Goal: Task Accomplishment & Management: Use online tool/utility

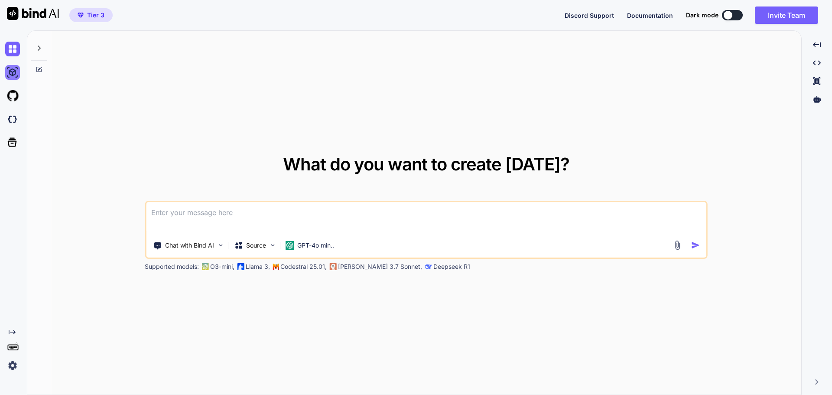
click at [13, 73] on img at bounding box center [12, 72] width 15 height 15
type textarea "x"
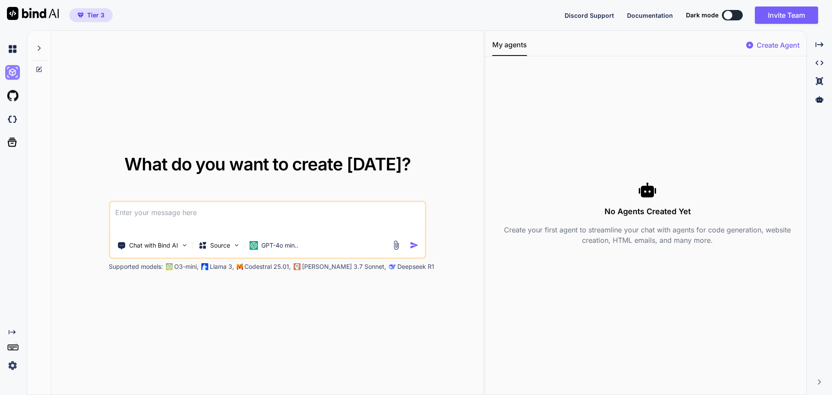
click at [13, 73] on img at bounding box center [12, 72] width 15 height 15
click at [12, 99] on img at bounding box center [12, 95] width 15 height 15
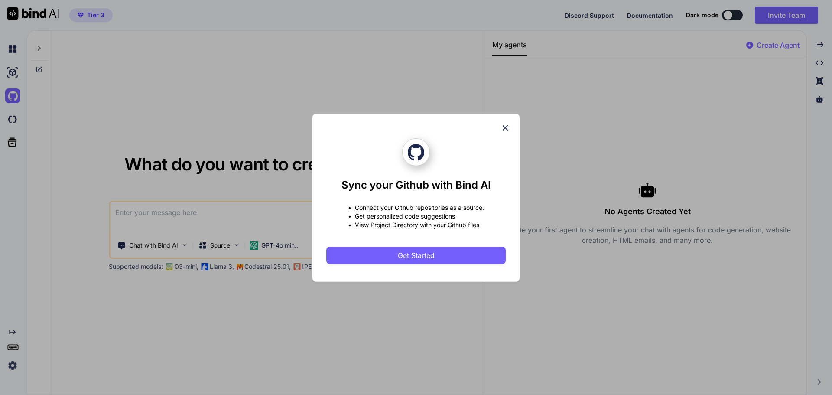
click at [43, 94] on div "Sync your Github with Bind AI • Connect your Github repositories as a source. •…" at bounding box center [416, 197] width 832 height 395
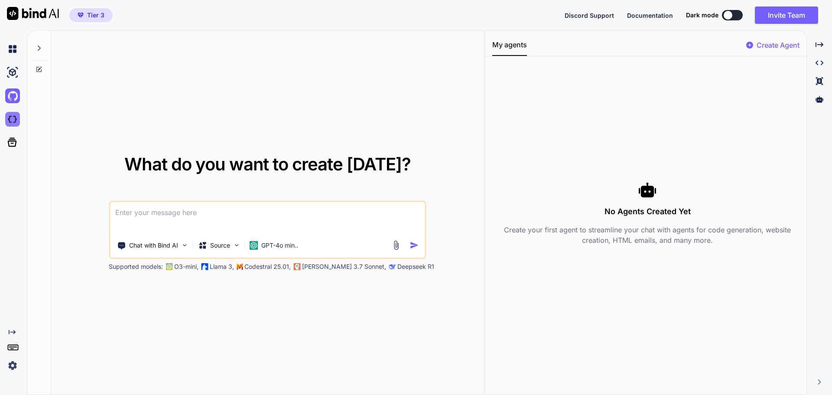
click at [14, 119] on img at bounding box center [12, 119] width 15 height 15
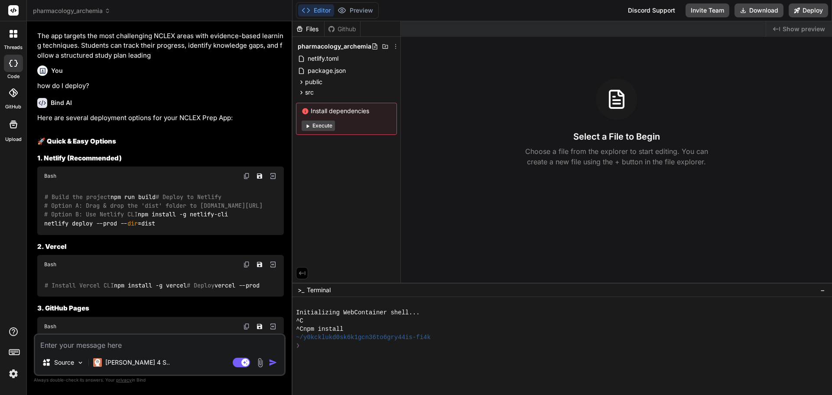
scroll to position [650, 0]
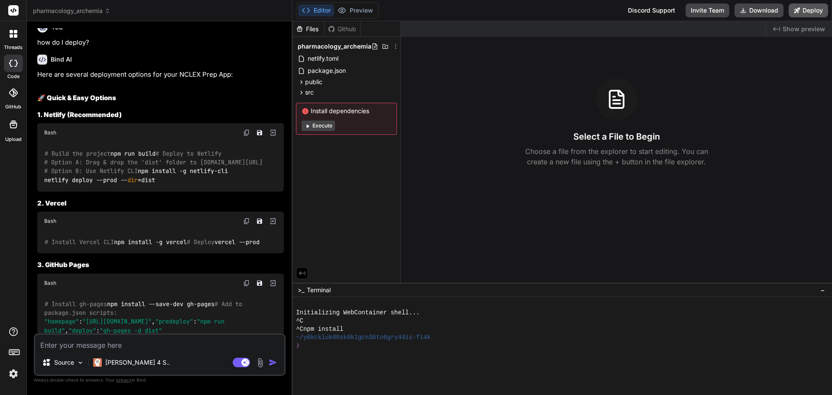
click at [816, 7] on button "Deploy" at bounding box center [807, 10] width 39 height 14
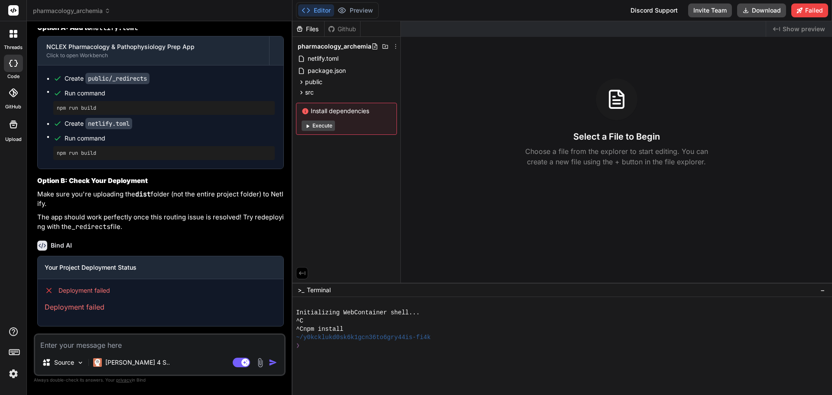
scroll to position [3145, 0]
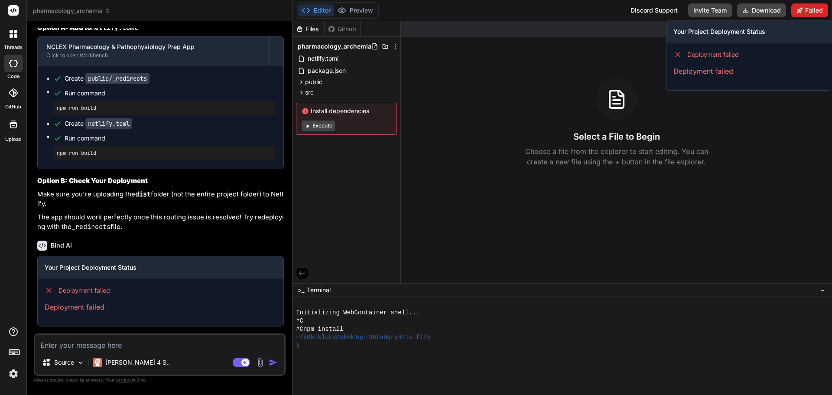
click at [822, 12] on button "Failed" at bounding box center [809, 10] width 37 height 14
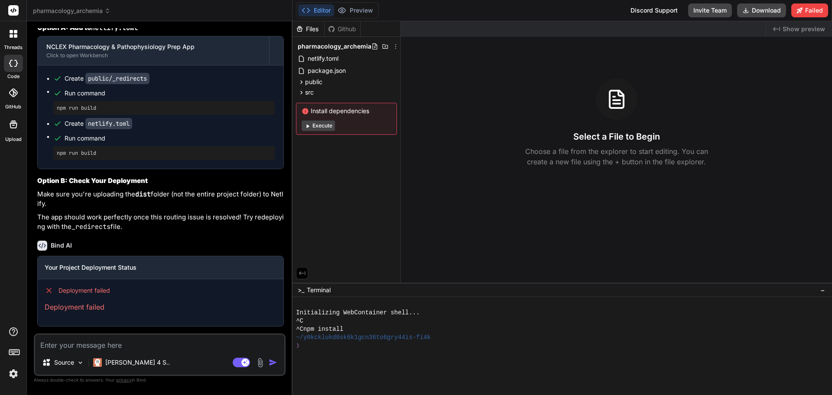
click at [317, 127] on button "Execute" at bounding box center [317, 125] width 33 height 10
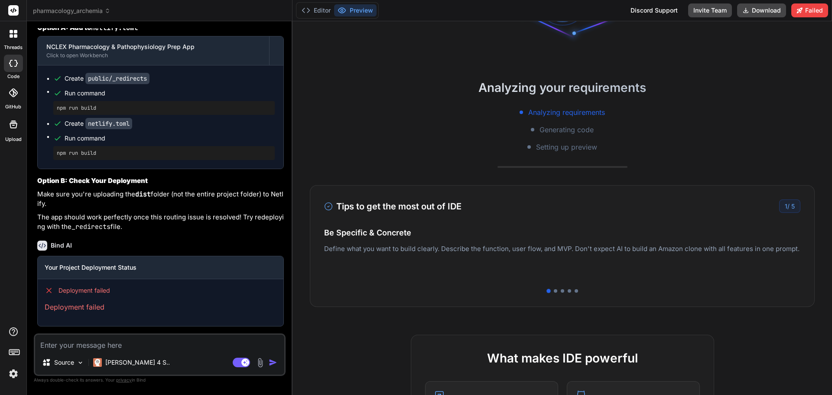
scroll to position [0, 0]
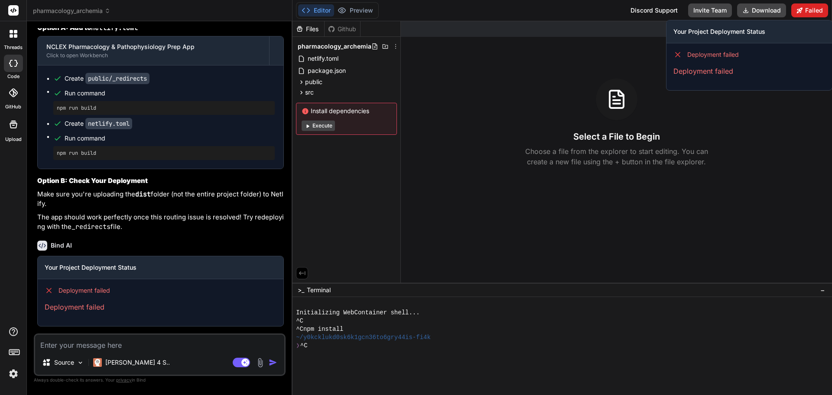
click at [812, 10] on button "Failed" at bounding box center [809, 10] width 37 height 14
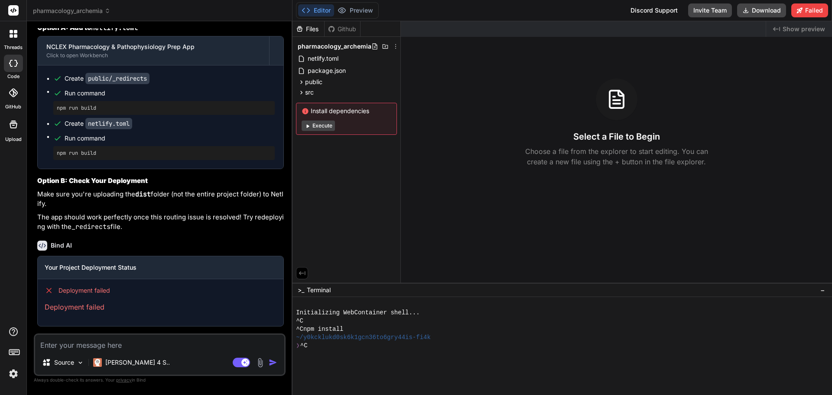
scroll to position [3015, 0]
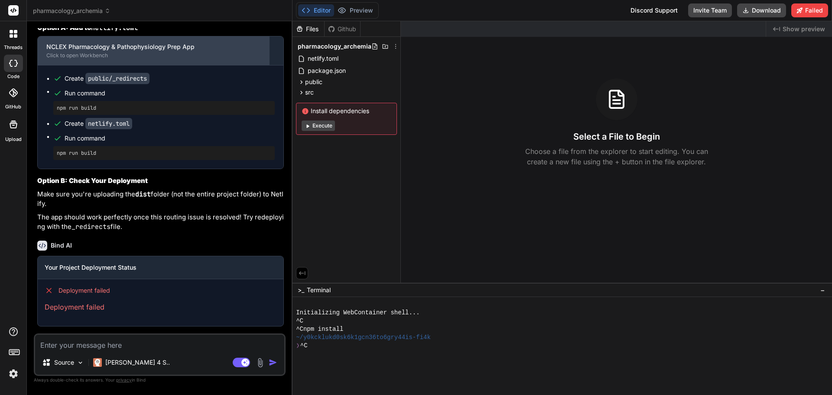
click at [106, 65] on div "NCLEX Pharmacology & Pathophysiology Prep App Click to open Workbench" at bounding box center [153, 50] width 231 height 29
click at [155, 59] on div "Click to open Workbench" at bounding box center [153, 55] width 214 height 7
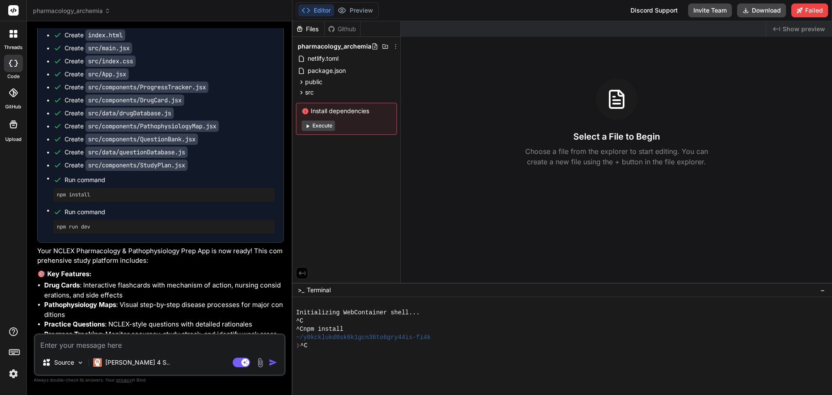
scroll to position [260, 0]
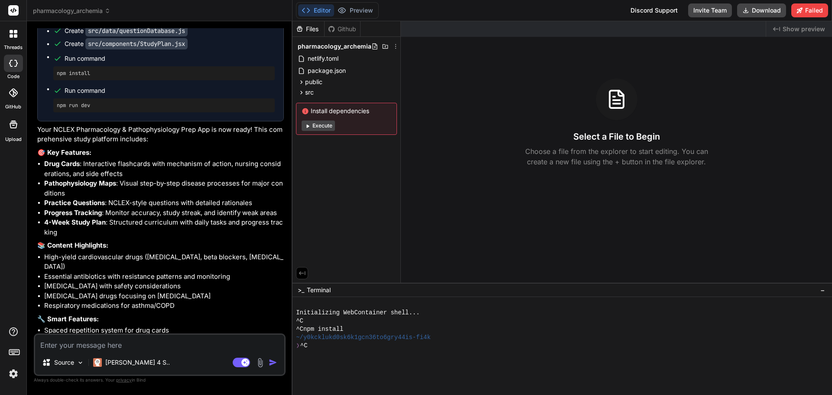
click at [308, 126] on icon at bounding box center [308, 125] width 3 height 3
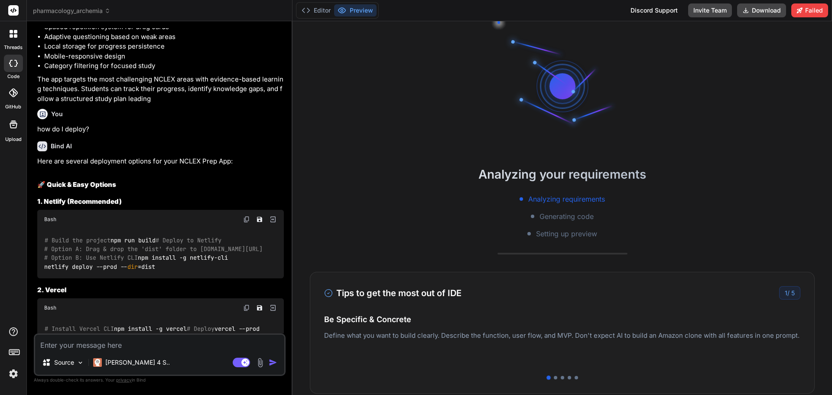
scroll to position [606, 0]
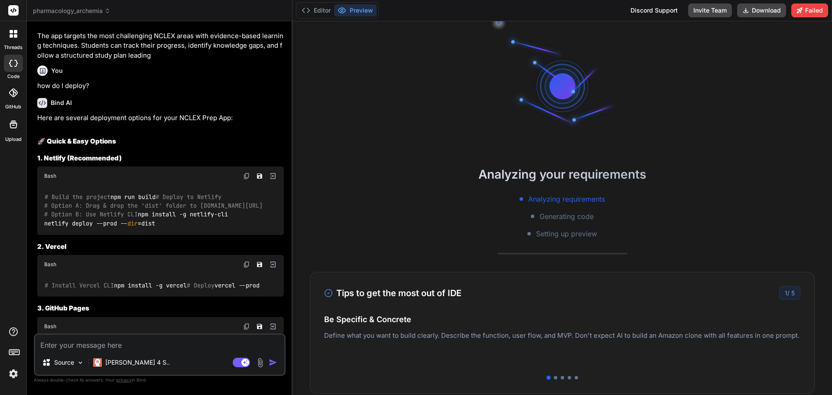
click at [248, 172] on img at bounding box center [246, 175] width 7 height 7
click at [245, 172] on img at bounding box center [246, 175] width 7 height 7
type textarea "x"
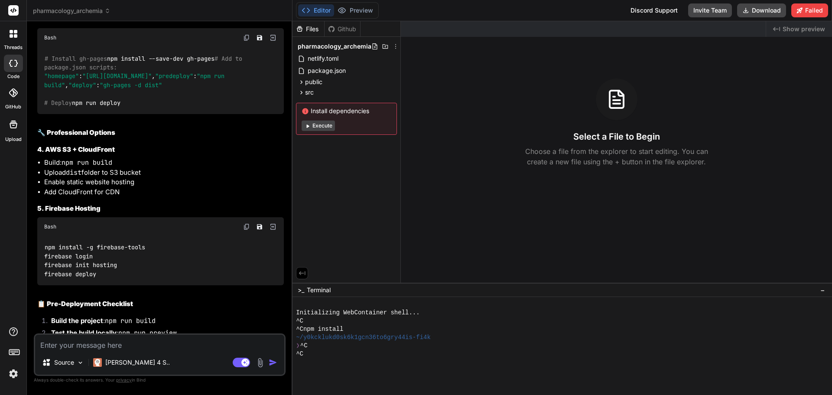
scroll to position [910, 0]
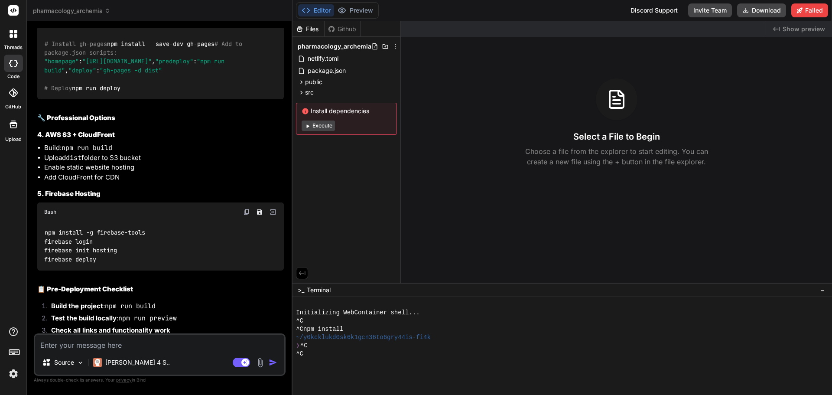
click at [130, 347] on textarea at bounding box center [159, 342] width 249 height 16
type textarea "g"
type textarea "x"
type textarea "go"
type textarea "x"
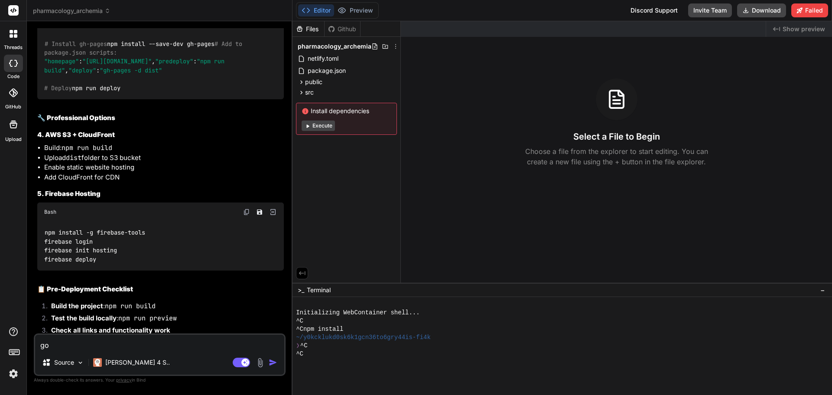
type textarea "got"
type textarea "x"
type textarea "got"
type textarea "x"
type textarea "got t"
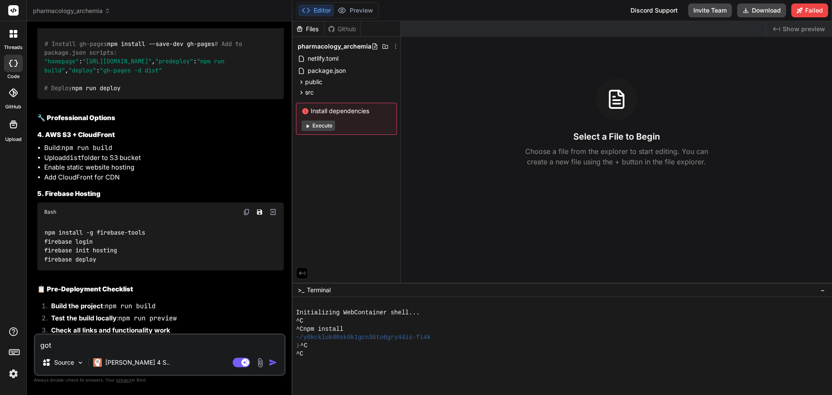
type textarea "x"
type textarea "got th"
type textarea "x"
type textarea "got thi"
type textarea "x"
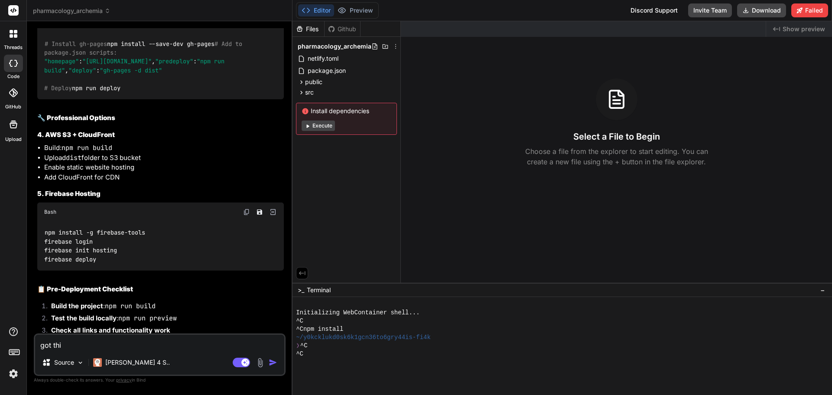
type textarea "got this"
type textarea "x"
type textarea "got this"
type textarea "x"
type textarea "got this e"
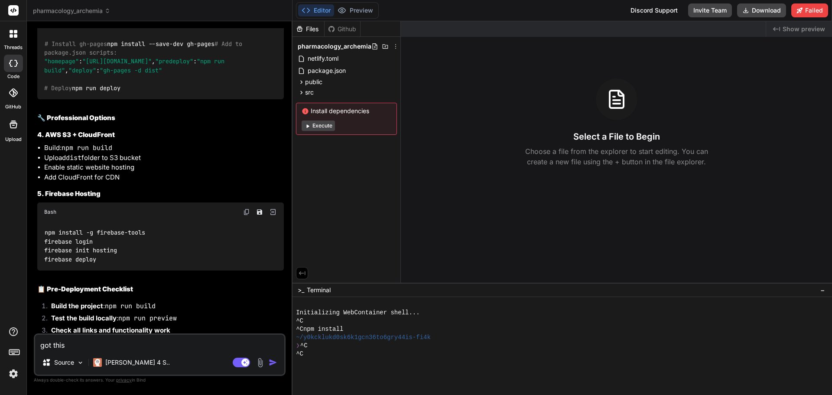
type textarea "x"
type textarea "got this er"
type textarea "x"
type textarea "got this err"
type textarea "x"
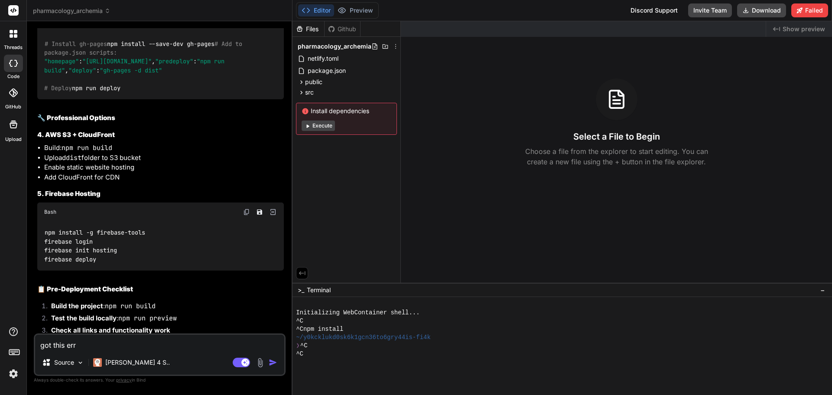
type textarea "got this erro"
type textarea "x"
type textarea "got this error"
type textarea "x"
type textarea "got this error"
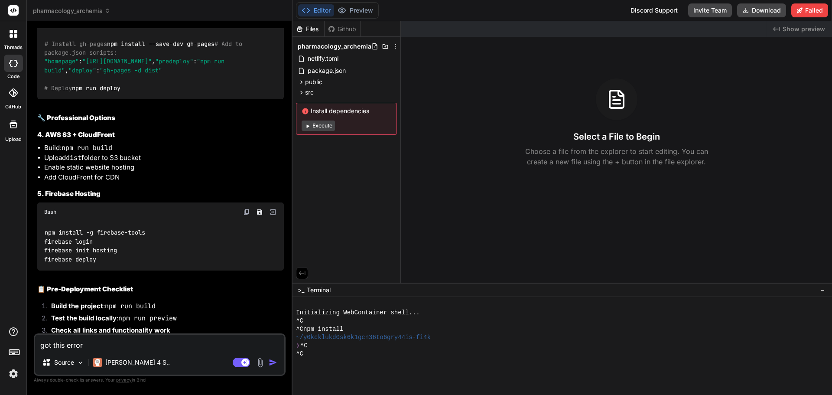
type textarea "x"
type textarea "got this error t"
type textarea "x"
type textarea "got this error tr"
type textarea "x"
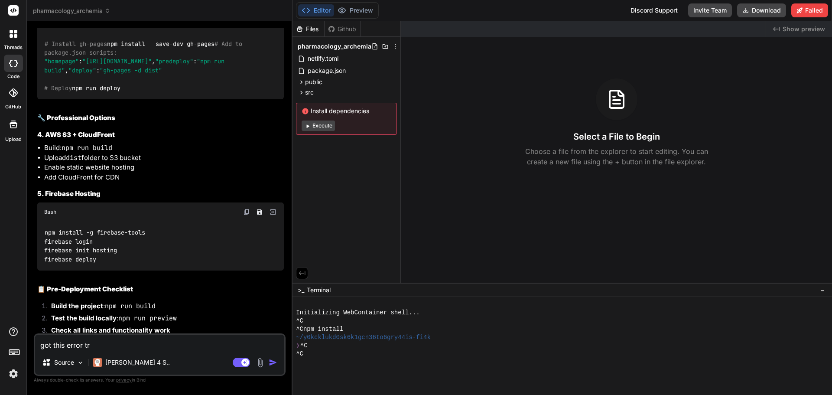
type textarea "got this error tru"
type textarea "x"
type textarea "got this error truo"
type textarea "x"
type textarea "got this error [PERSON_NAME]"
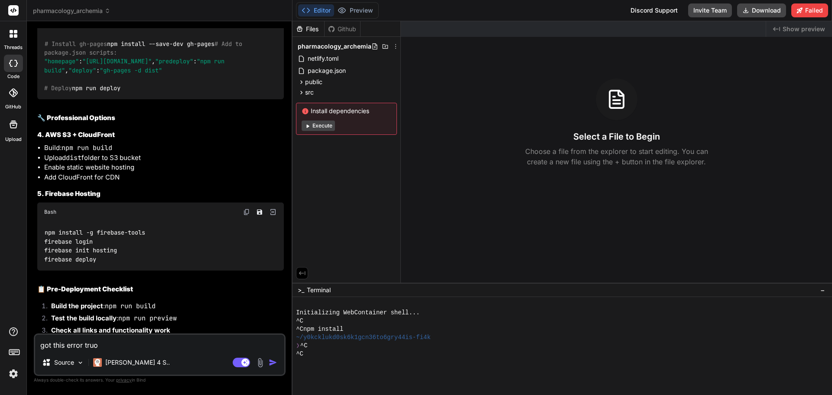
type textarea "x"
type textarea "got this error truo"
type textarea "x"
type textarea "got this error tru"
type textarea "x"
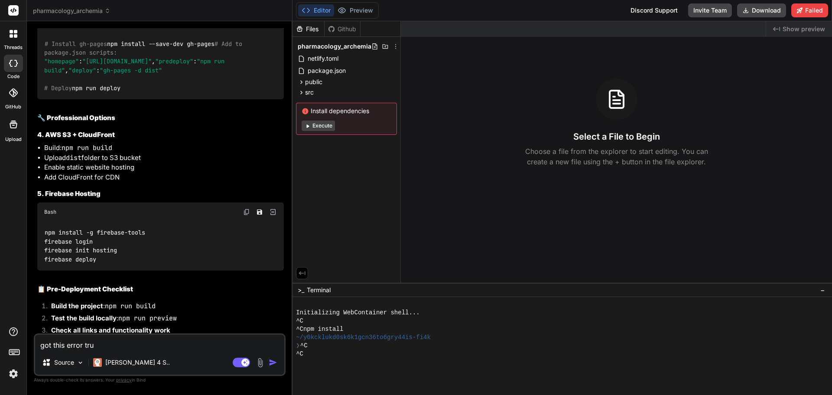
type textarea "got this error tr"
type textarea "x"
type textarea "got this error try"
type textarea "x"
type textarea "got this error tryi"
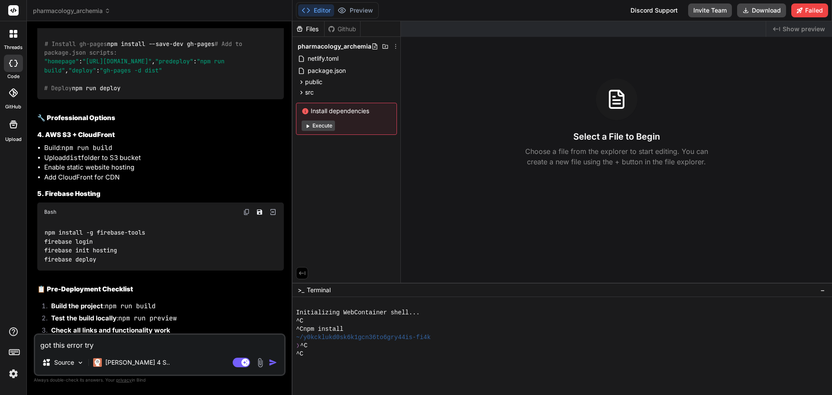
type textarea "x"
type textarea "got this error tryin"
type textarea "x"
type textarea "got this error trying"
type textarea "x"
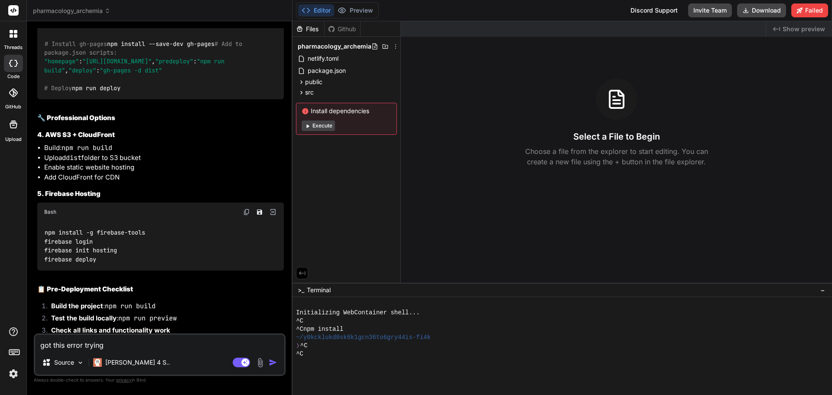
type textarea "got this error trying"
type textarea "x"
type textarea "got this error trying f"
type textarea "x"
type textarea "got this error trying fo"
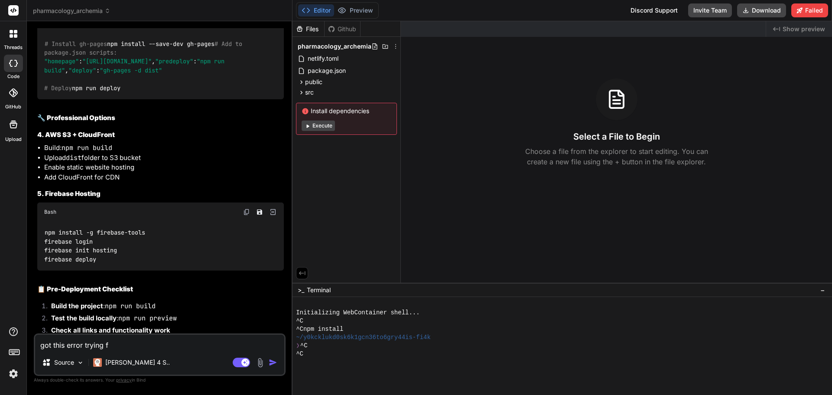
type textarea "x"
type textarea "got this error trying for"
type textarea "x"
type textarea "got this error trying for"
type textarea "x"
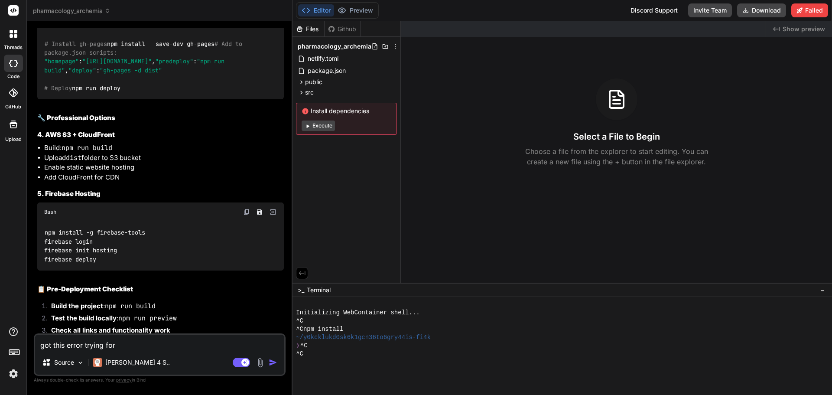
type textarea "got this error trying for g"
type textarea "x"
type textarea "got this error trying for gi"
type textarea "x"
type textarea "got this error trying for git"
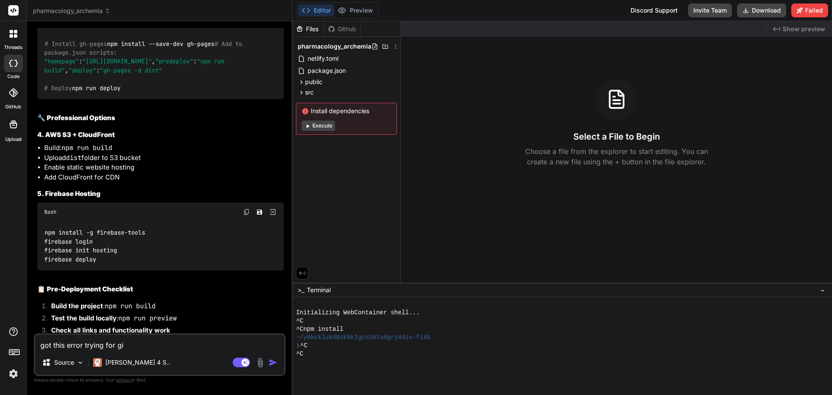
type textarea "x"
type textarea "got this error trying for gith"
type textarea "x"
type textarea "got this error trying for githu"
type textarea "x"
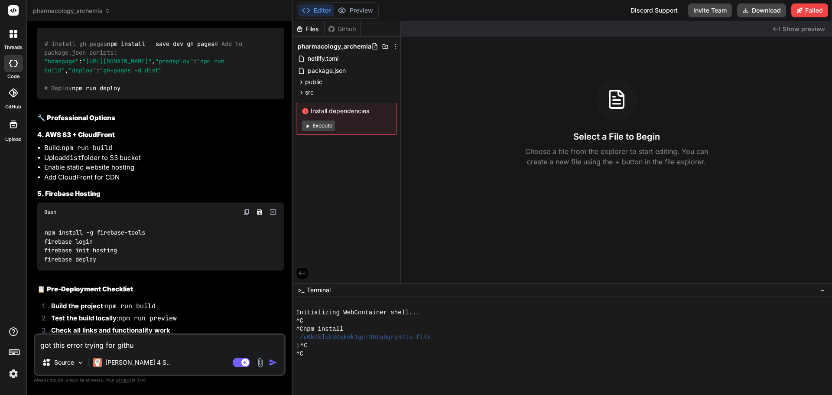
type textarea "got this error trying for github"
type textarea "x"
type textarea "got this error trying for github"
type textarea "x"
paste textarea "npm error code EBADPLATFORM npm error notsup Unsupported platform for inotify@1…"
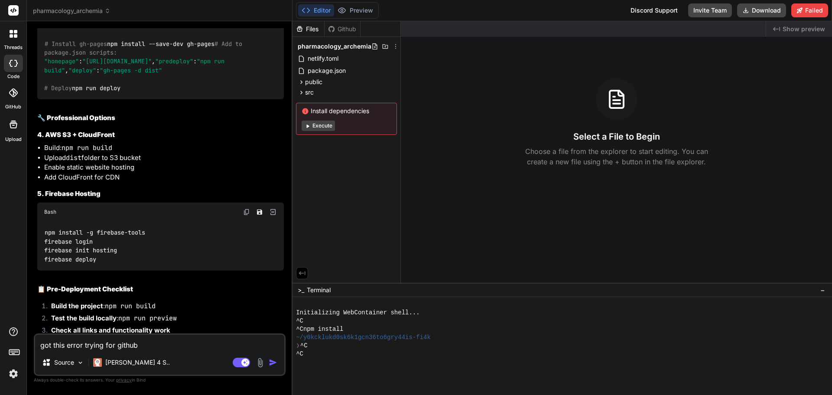
type textarea "got this error trying for github npm error code EBADPLATFORM npm error notsup U…"
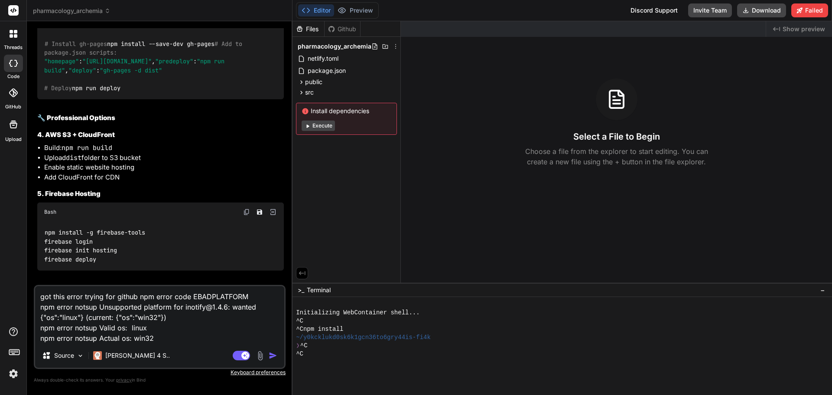
type textarea "x"
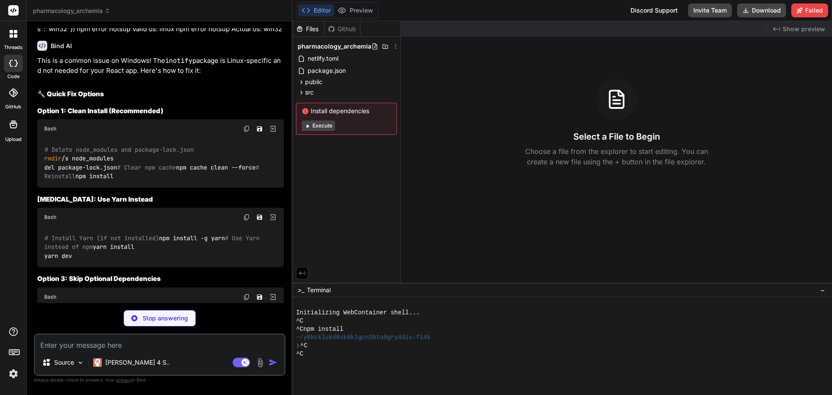
scroll to position [3343, 0]
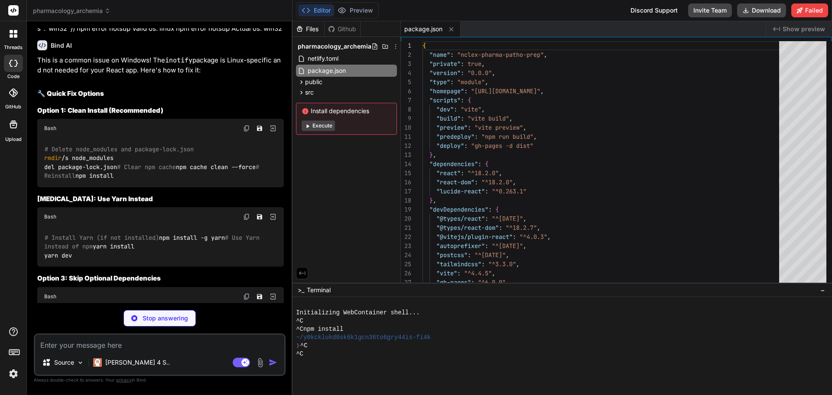
type textarea "x"
type textarea "import { defineConfig } from 'vite' import react from '@vitejs/plugin-react' ex…"
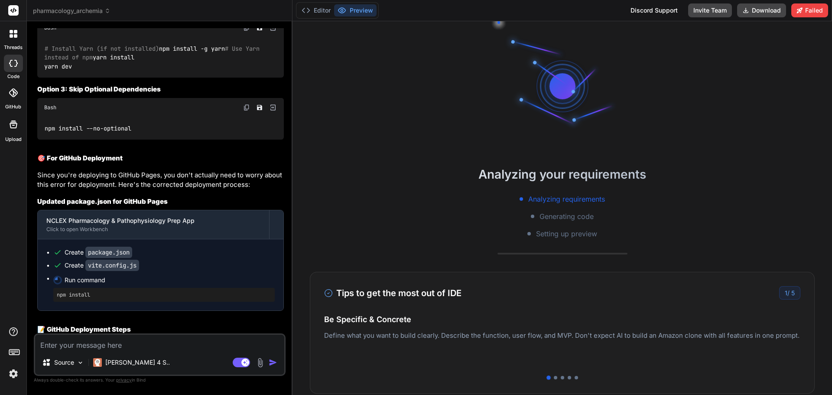
scroll to position [3517, 0]
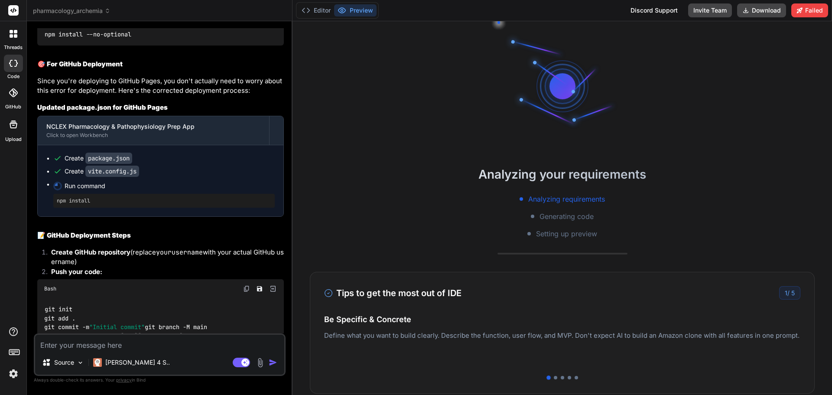
scroll to position [3647, 0]
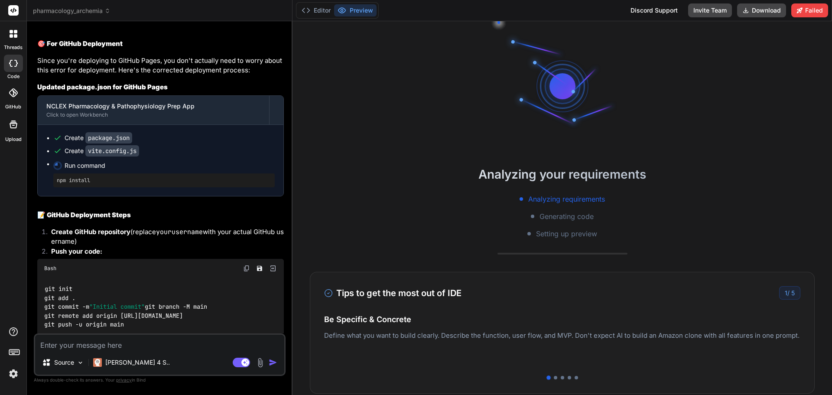
drag, startPoint x: 45, startPoint y: 126, endPoint x: 98, endPoint y: 168, distance: 67.5
copy code "# Install Yarn (if not installed) npm install -g yarn # Use Yarn instead of npm…"
drag, startPoint x: 44, startPoint y: 233, endPoint x: 140, endPoint y: 231, distance: 96.2
click at [140, 25] on div "npm install --no-optional" at bounding box center [160, 14] width 246 height 23
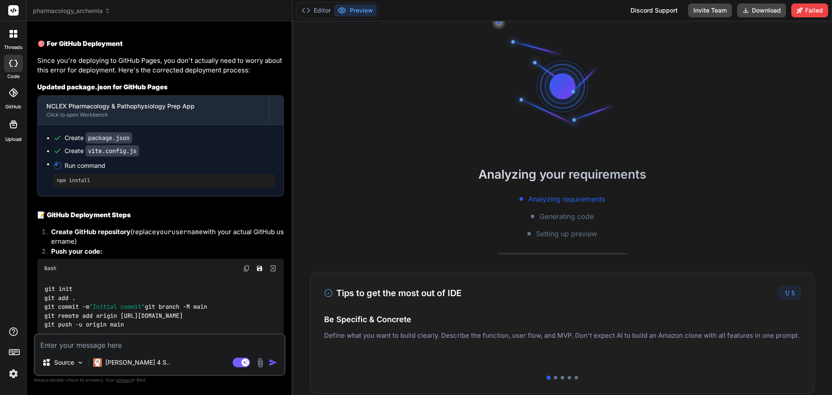
copy code "npm install --no-optional"
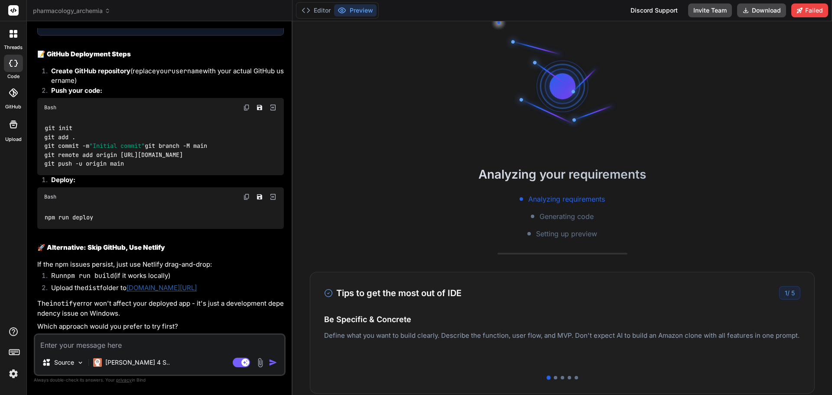
scroll to position [3906, 0]
type textarea "x"
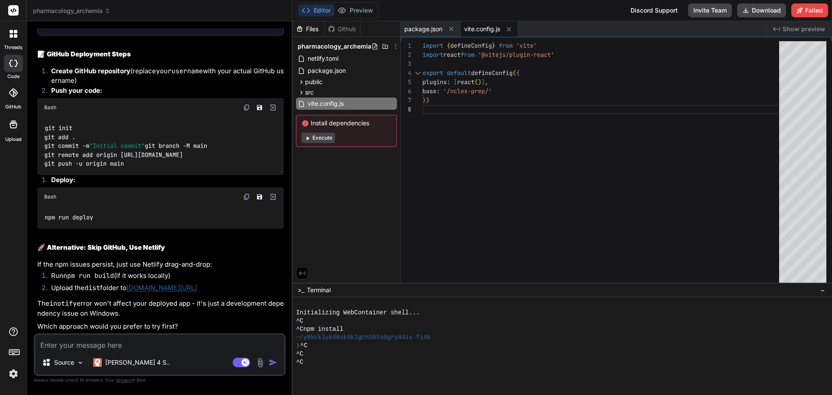
click at [245, 111] on img at bounding box center [246, 107] width 7 height 7
click at [113, 342] on textarea at bounding box center [159, 342] width 249 height 16
paste textarea "npm error Missing script: "deploy" npm error npm error To see a list of scripts…"
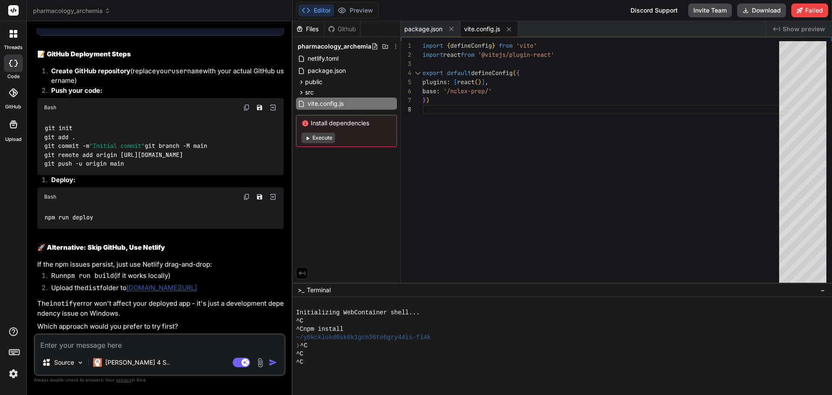
type textarea "npm error Missing script: "deploy" npm error npm error To see a list of scripts…"
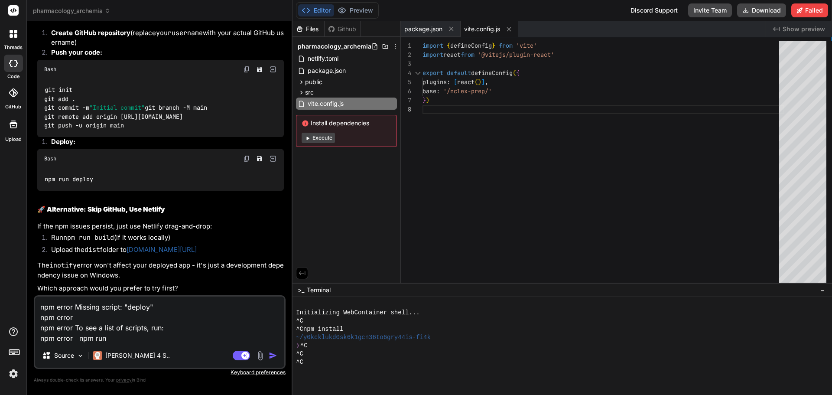
type textarea "x"
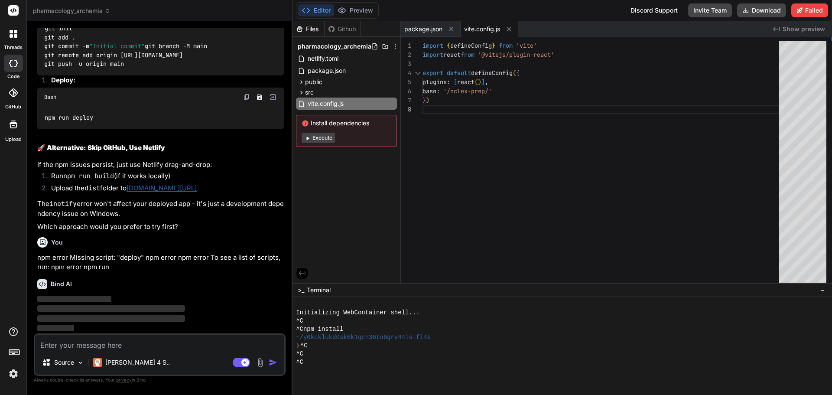
scroll to position [4144, 0]
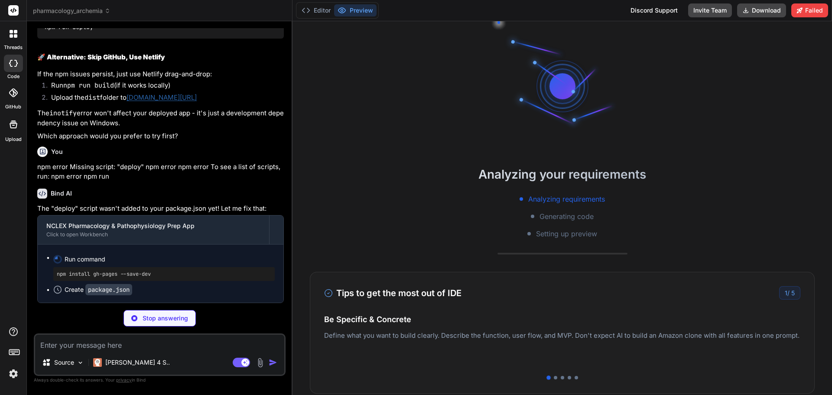
type textarea "x"
type textarea ""@types/react-dom": "^18.2.7", "@vitejs/plugin-react": "^4.0.3", "autoprefixer"…"
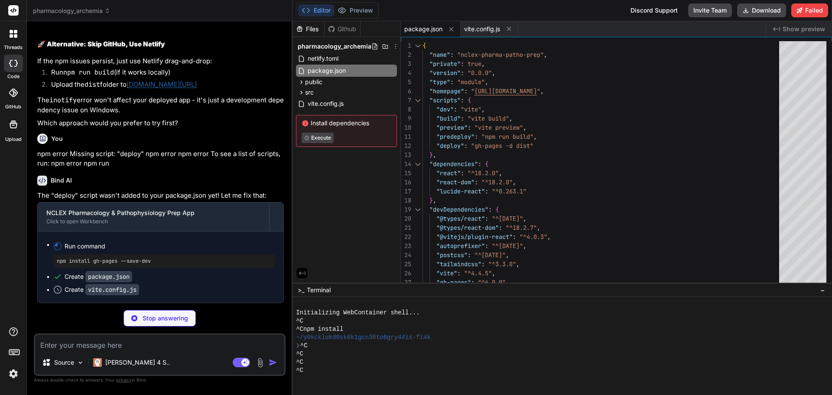
type textarea "x"
type textarea "import { defineConfig } from 'vite' import react from '@vitejs/plugin-react' ex…"
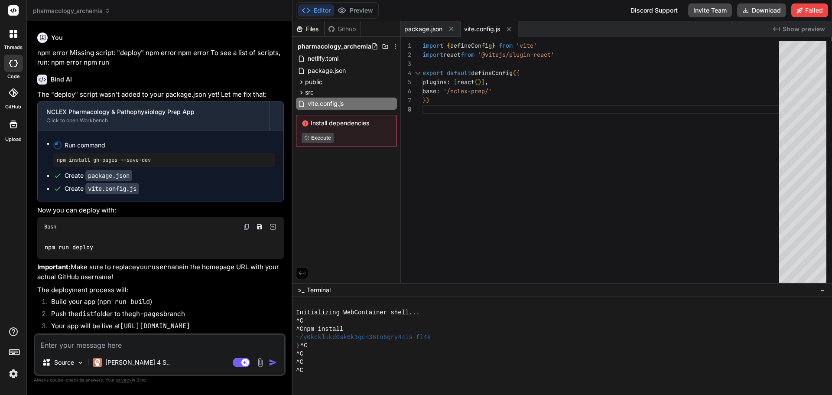
scroll to position [4349, 0]
drag, startPoint x: 45, startPoint y: 247, endPoint x: 103, endPoint y: 247, distance: 58.0
click at [103, 247] on div "npm run deploy" at bounding box center [160, 247] width 246 height 23
click at [246, 226] on img at bounding box center [246, 226] width 7 height 7
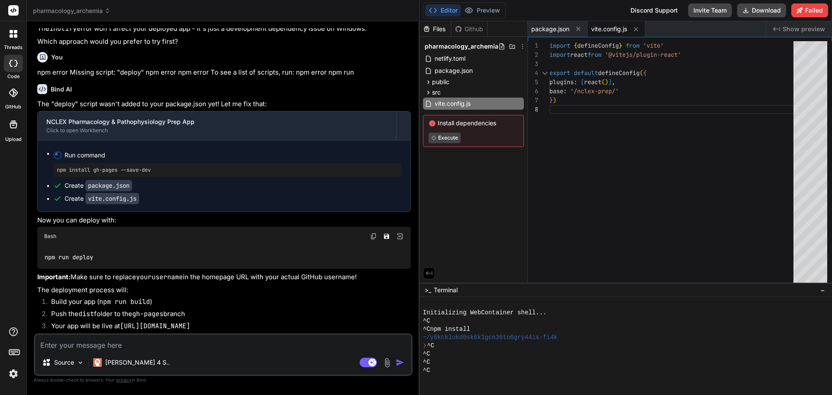
type textarea "x"
drag, startPoint x: 292, startPoint y: 201, endPoint x: 405, endPoint y: 208, distance: 113.3
click at [405, 208] on div "Bind AI Web Search Created with Pixso. Code Generator You yes Bind AI NCLEX Pha…" at bounding box center [223, 207] width 392 height 373
drag, startPoint x: 58, startPoint y: 168, endPoint x: 159, endPoint y: 170, distance: 100.5
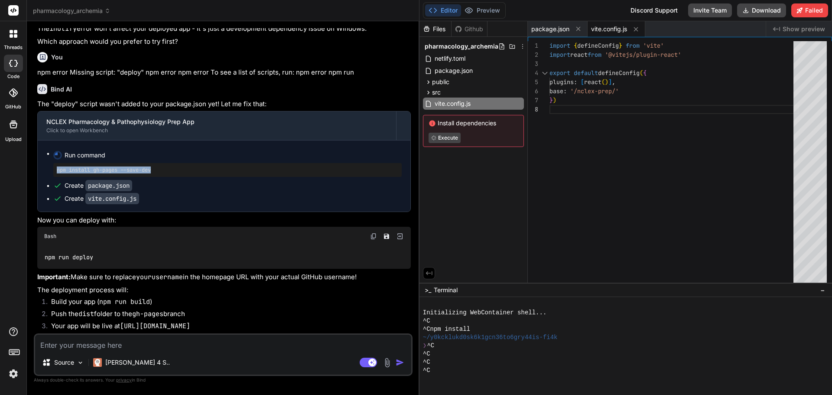
click at [159, 170] on pre "npm install gh-pages --save-dev" at bounding box center [227, 169] width 341 height 7
copy pre "npm install gh-pages --save-dev"
click at [373, 237] on img at bounding box center [373, 236] width 7 height 7
click at [59, 349] on textarea at bounding box center [223, 342] width 376 height 16
type textarea "w"
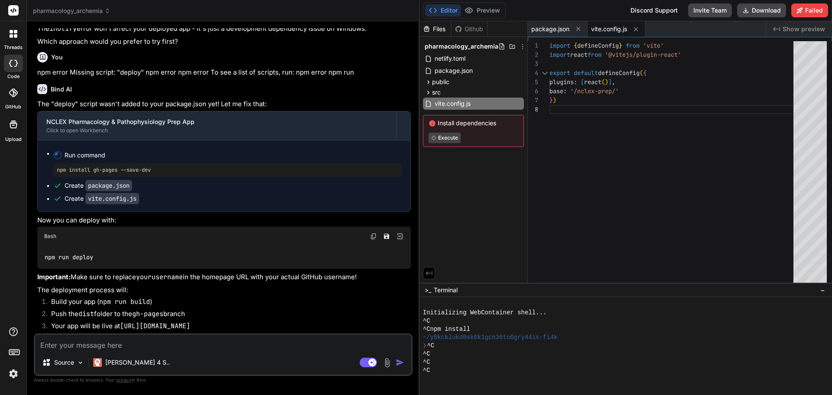
type textarea "x"
type textarea "wh"
type textarea "x"
type textarea "whe"
type textarea "x"
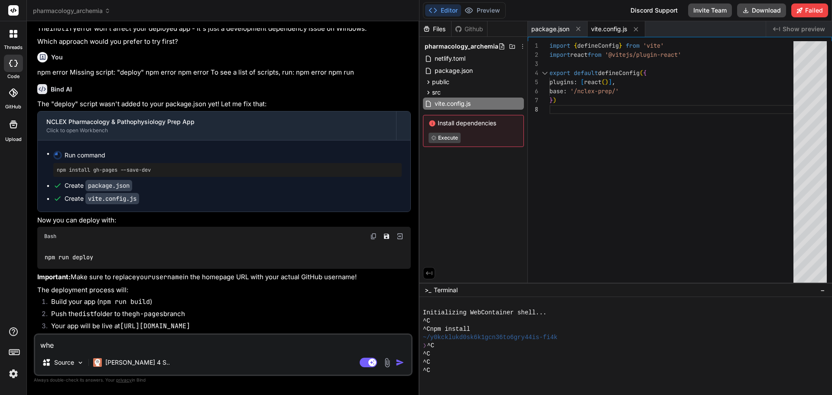
type textarea "wher"
type textarea "x"
type textarea "where"
type textarea "x"
type textarea "where"
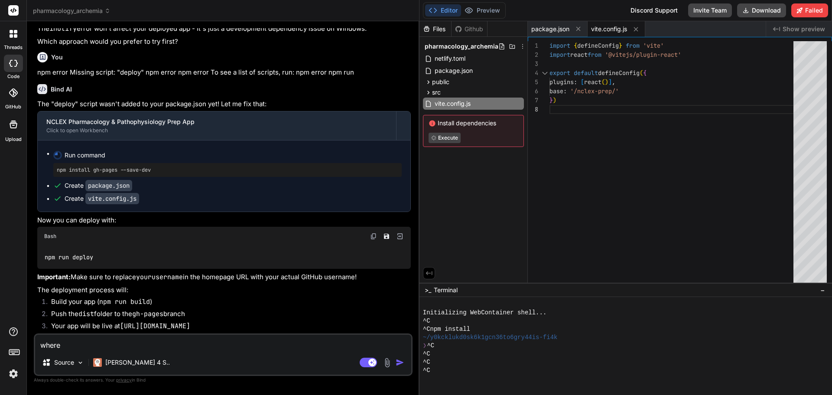
type textarea "x"
type textarea "where i"
type textarea "x"
type textarea "where is"
type textarea "x"
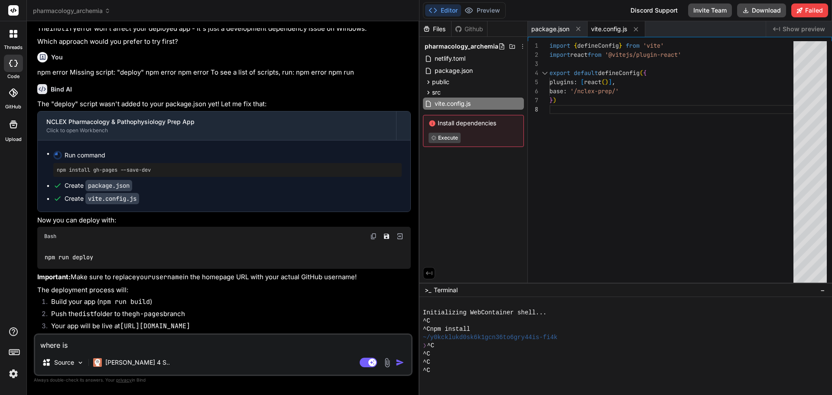
type textarea "where is"
type textarea "x"
type textarea "where is t"
type textarea "x"
type textarea "where is th"
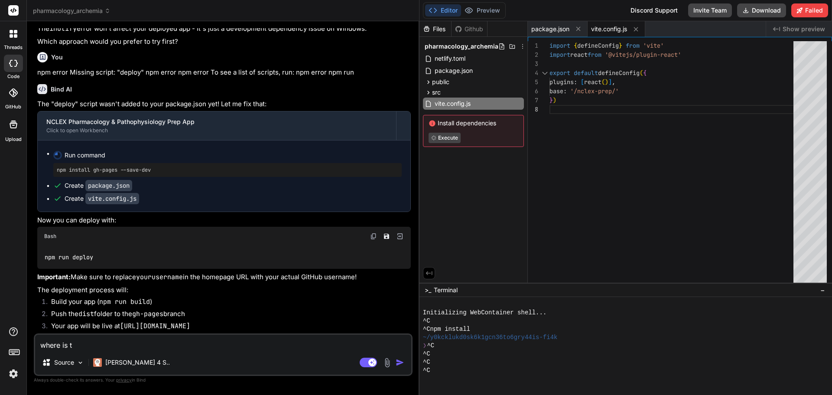
type textarea "x"
type textarea "where is the"
type textarea "x"
type textarea "where is the"
type textarea "x"
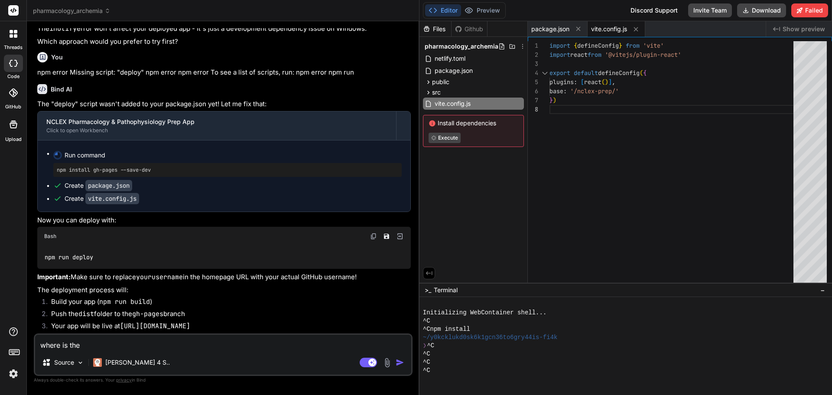
type textarea "where is the d"
type textarea "x"
type textarea "where is the de"
type textarea "x"
type textarea "where is the dep"
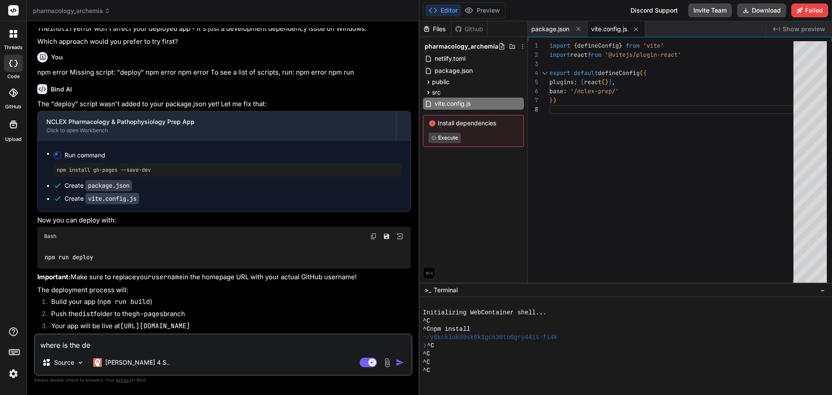
type textarea "x"
type textarea "where is the depl"
type textarea "x"
type textarea "where is the deplo"
type textarea "x"
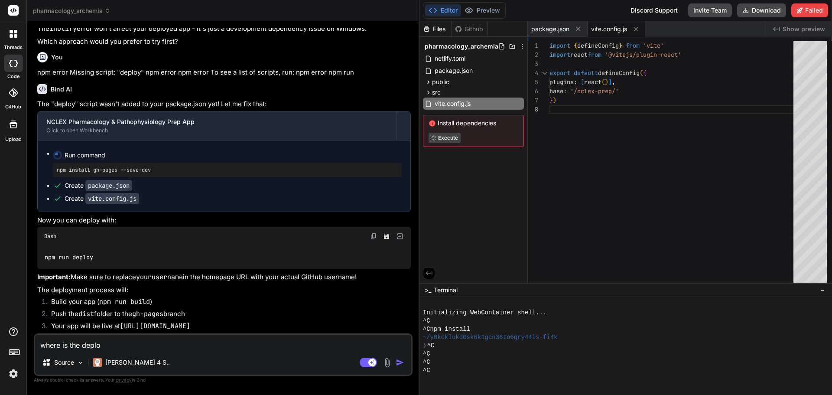
type textarea "where is the deploy"
type textarea "x"
type textarea "where is the deploy"
type textarea "x"
type textarea "where is the deploy f"
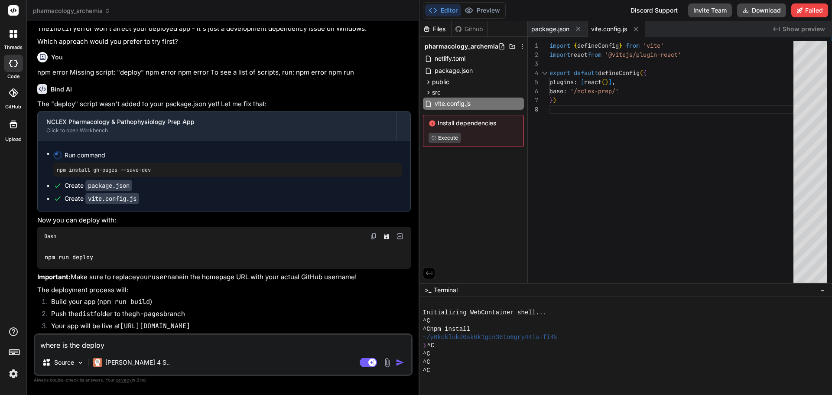
type textarea "x"
type textarea "where is the deploy fi"
type textarea "x"
type textarea "where is the deploy fil"
type textarea "x"
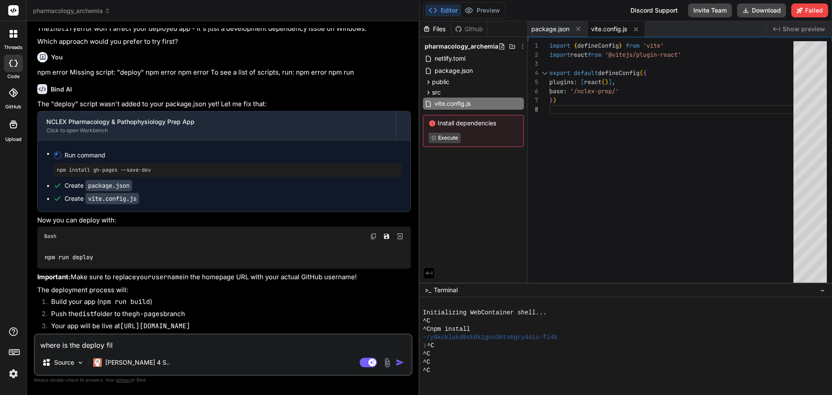
type textarea "where is the deploy file"
type textarea "x"
type textarea "where is the deploy file?"
type textarea "x"
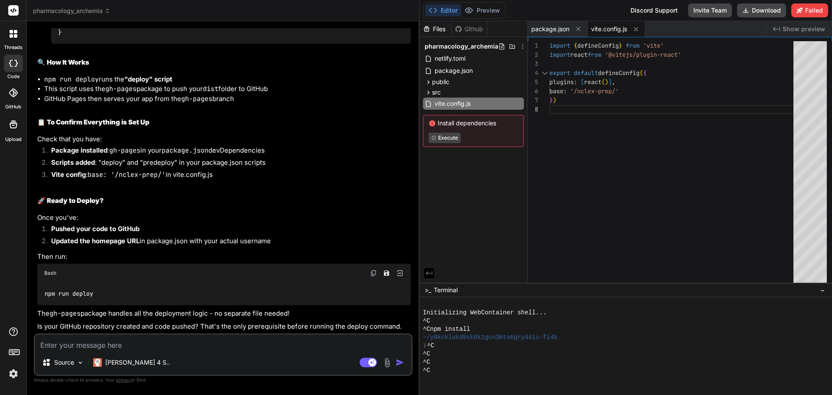
scroll to position [4550, 0]
type textarea "x"
drag, startPoint x: 45, startPoint y: 292, endPoint x: 100, endPoint y: 292, distance: 55.0
click at [100, 292] on div "npm run deploy" at bounding box center [223, 293] width 373 height 23
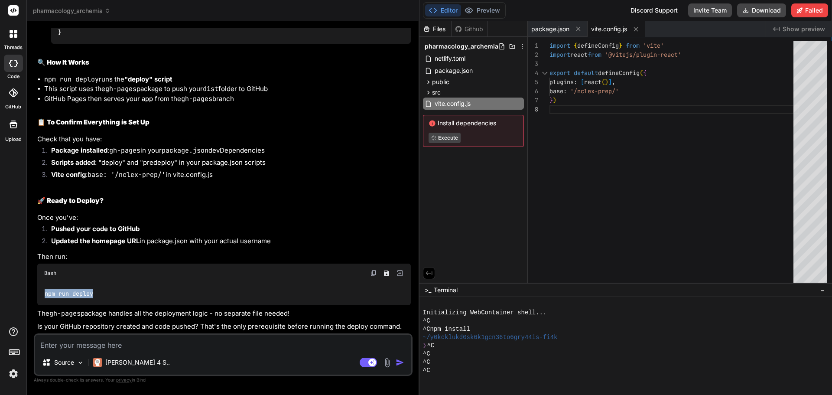
copy code "npm run deploy"
click at [149, 340] on textarea at bounding box center [223, 342] width 376 height 16
type textarea "m"
type textarea "x"
type textarea "mi"
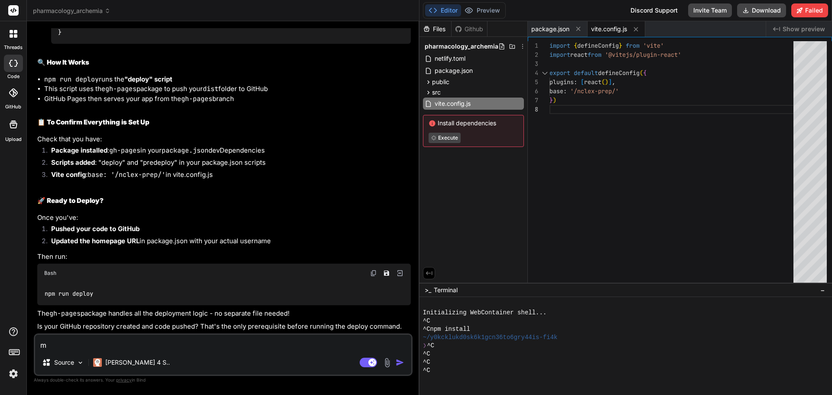
type textarea "x"
type textarea "mis"
type textarea "x"
type textarea "miss"
type textarea "x"
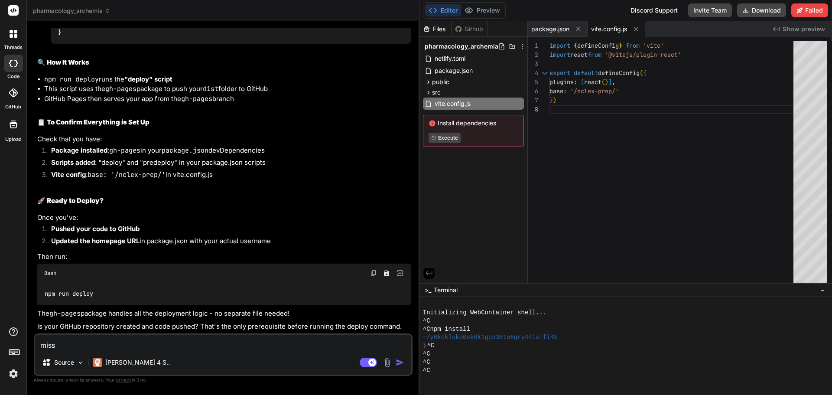
type textarea "missi"
type textarea "x"
type textarea "missin"
type textarea "x"
type textarea "missing"
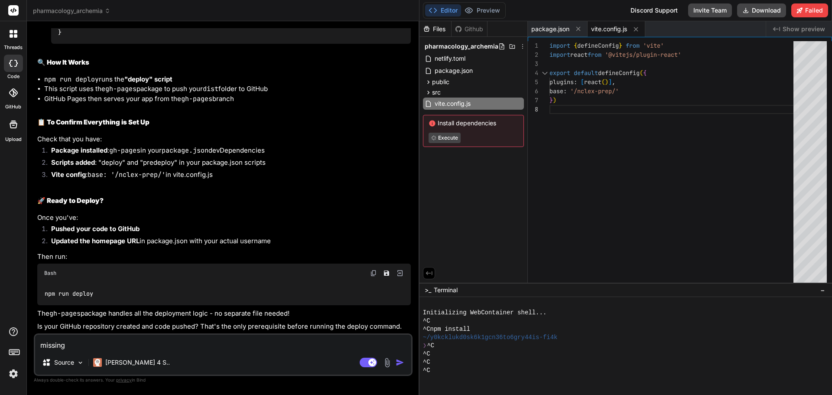
type textarea "x"
type textarea "missing"
type textarea "x"
type textarea "missing s"
type textarea "x"
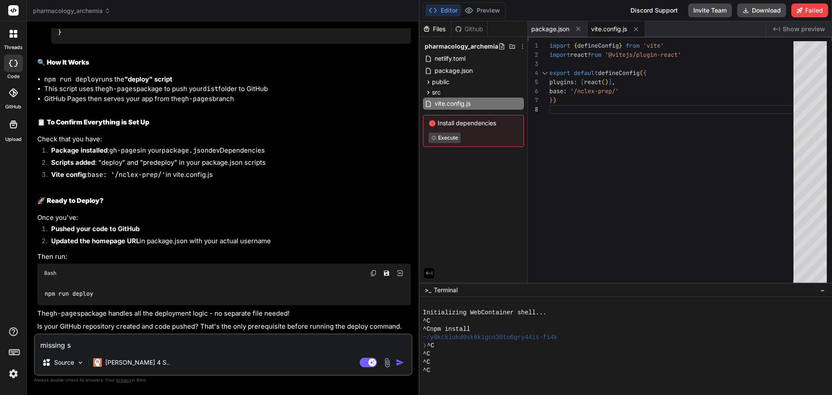
type textarea "missing sc"
type textarea "x"
type textarea "missing scr"
type textarea "x"
type textarea "missing scri"
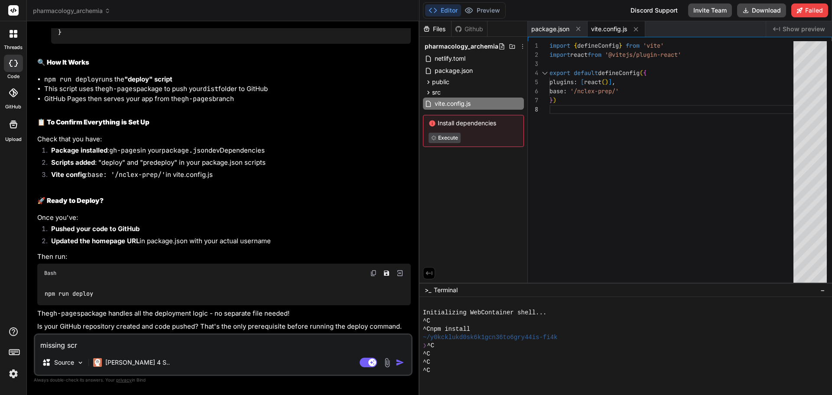
type textarea "x"
type textarea "missing scrip"
type textarea "x"
type textarea "missing script"
type textarea "x"
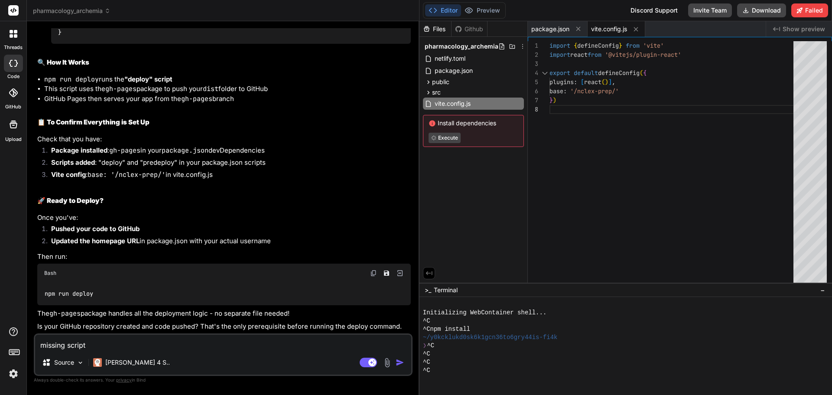
type textarea "missing script:"
type textarea "x"
type textarea "missing script:"
type textarea "x"
type textarea "missing script: ""
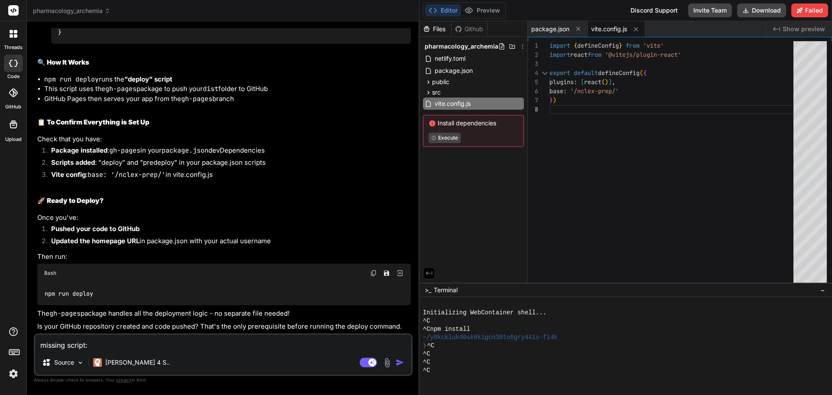
type textarea "x"
type textarea "missing script: "d"
type textarea "x"
type textarea "missing script: "de"
type textarea "x"
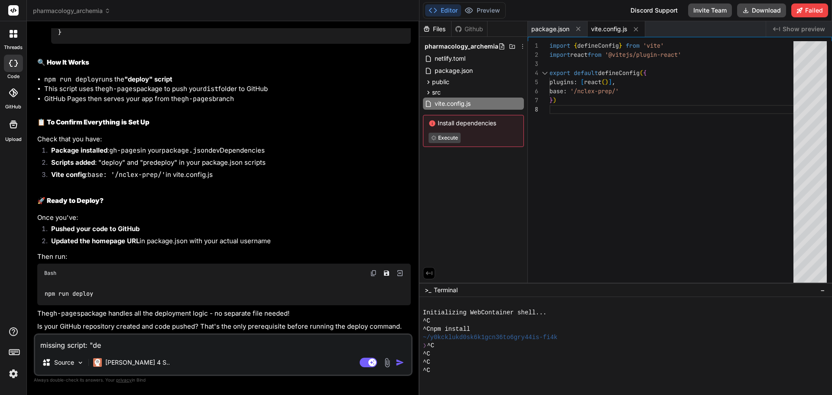
type textarea "missing script: "dep"
type textarea "x"
type textarea "missing script: "depl"
type textarea "x"
type textarea "missing script: "deplo"
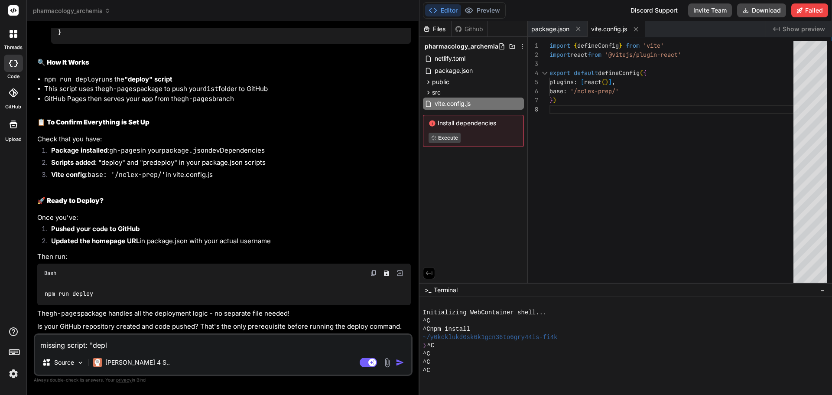
type textarea "x"
type textarea "missing script: "deploy"
type textarea "x"
type textarea "missing script: "deploy""
type textarea "x"
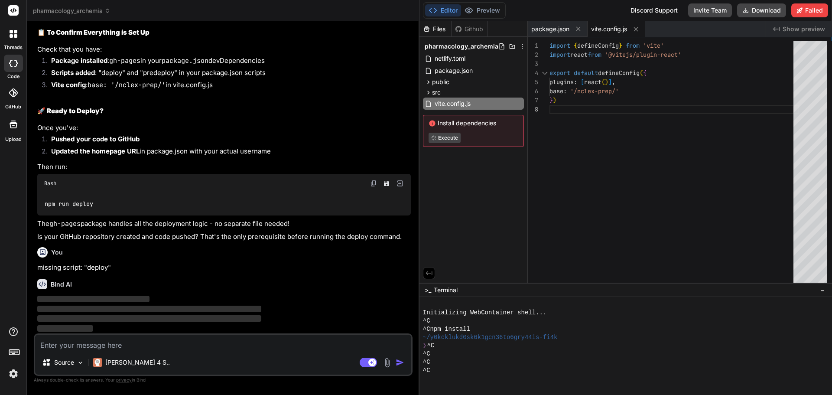
scroll to position [4709, 0]
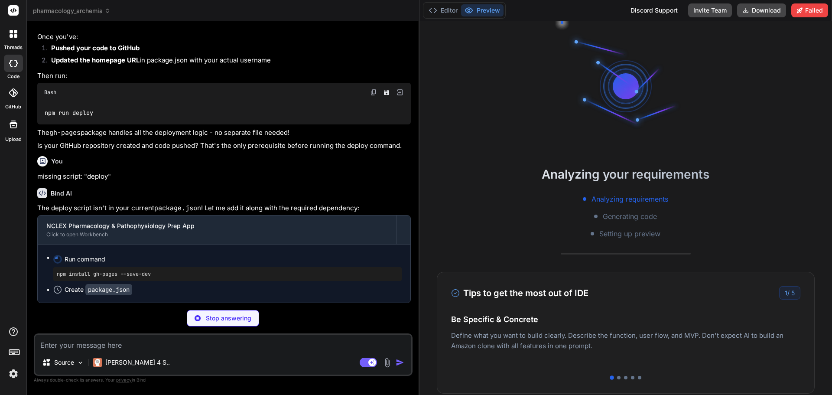
type textarea "x"
type textarea ""@types/react-dom": "^18.2.7", "@vitejs/plugin-react": "^4.0.3", "autoprefixer"…"
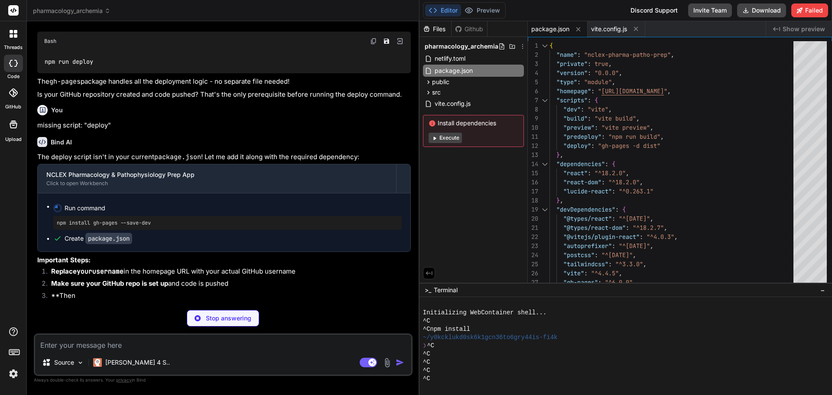
type textarea "x"
type textarea "import { defineConfig } from 'vite' import react from '@vitejs/plugin-react' ex…"
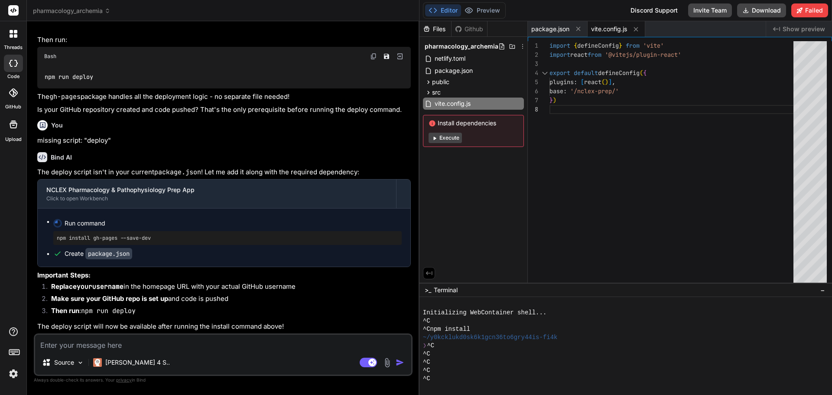
type textarea "x"
drag, startPoint x: 99, startPoint y: 311, endPoint x: 145, endPoint y: 309, distance: 45.9
click at [145, 309] on li "Then run : npm run deploy" at bounding box center [227, 312] width 366 height 12
copy code "run deploy"
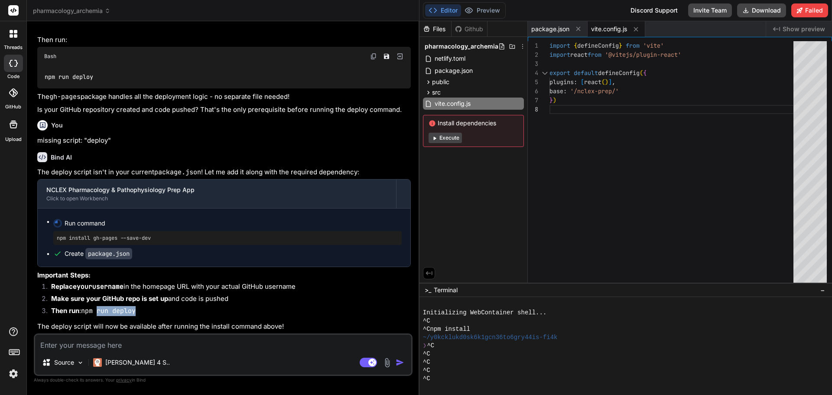
click at [158, 309] on li "Then run : npm run deploy" at bounding box center [227, 312] width 366 height 12
drag, startPoint x: 58, startPoint y: 236, endPoint x: 156, endPoint y: 230, distance: 98.5
click at [156, 231] on div "npm install gh-pages --save-dev" at bounding box center [227, 238] width 348 height 14
copy pre "npm install gh-pages --save-dev"
click at [100, 344] on textarea at bounding box center [223, 342] width 376 height 16
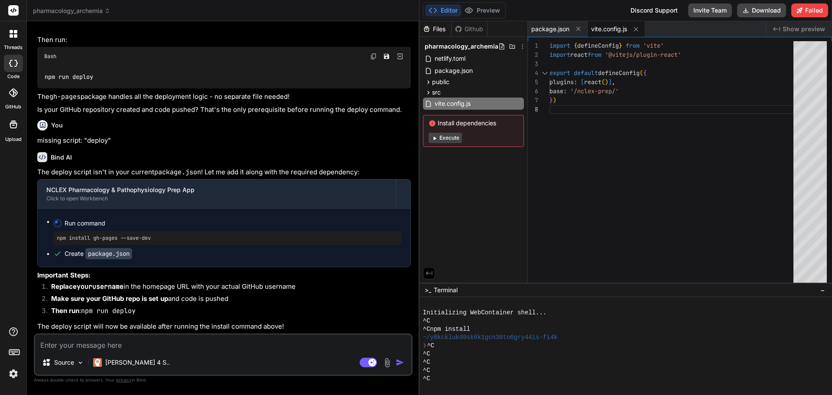
paste textarea "run `npm fund` for details"
type textarea "run `npm fund` for details"
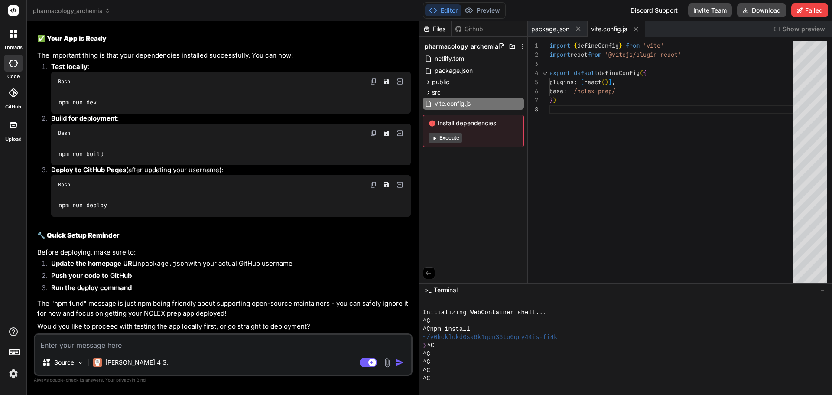
scroll to position [5142, 0]
drag, startPoint x: 101, startPoint y: 178, endPoint x: 53, endPoint y: 183, distance: 48.4
click at [53, 113] on div "npm run dev" at bounding box center [231, 102] width 360 height 23
copy code "npm run dev"
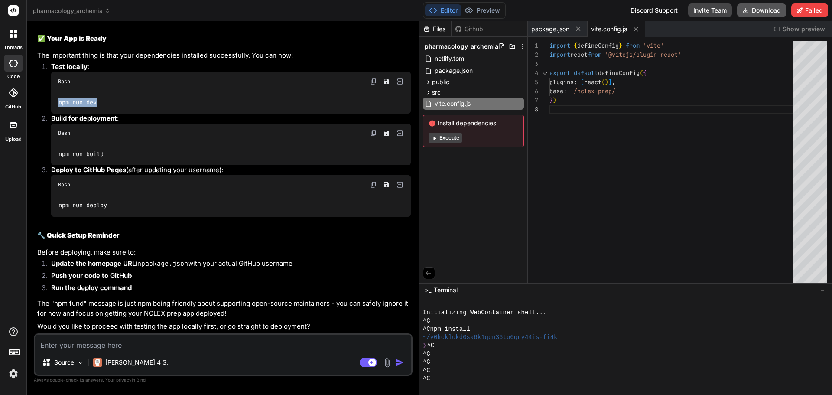
click at [762, 11] on button "Download" at bounding box center [761, 10] width 49 height 14
drag, startPoint x: 110, startPoint y: 234, endPoint x: 115, endPoint y: 234, distance: 4.8
click at [110, 113] on div "npm run dev" at bounding box center [231, 102] width 360 height 23
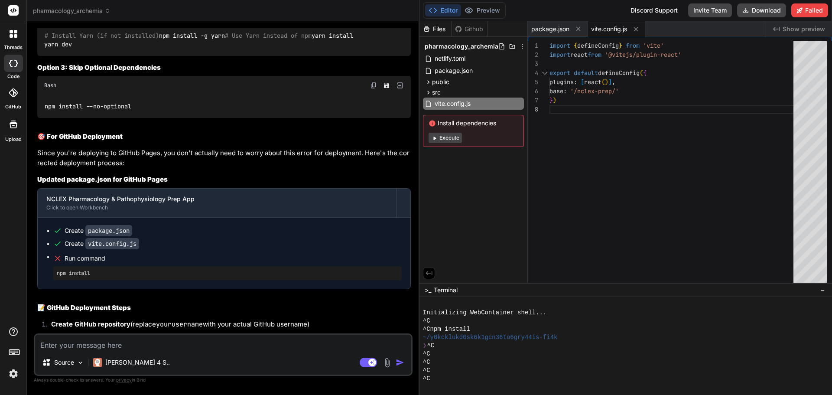
scroll to position [3313, 0]
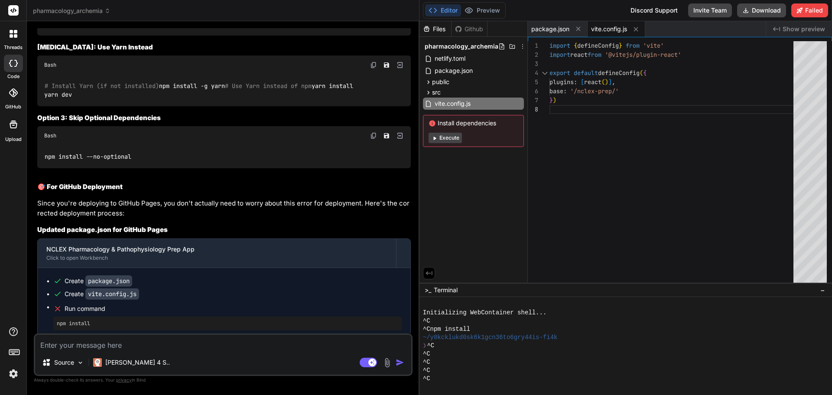
click at [45, 10] on span "# Delete node_modules and package-lock.json" at bounding box center [119, 6] width 149 height 8
drag, startPoint x: 45, startPoint y: 174, endPoint x: 127, endPoint y: 245, distance: 108.1
click at [127, 35] on div "# Delete node_modules and package-lock.json rmdir /s node_modules del package-l…" at bounding box center [223, 15] width 373 height 40
copy code "# Delete node_modules and package-lock.json rmdir /s node_modules del package-l…"
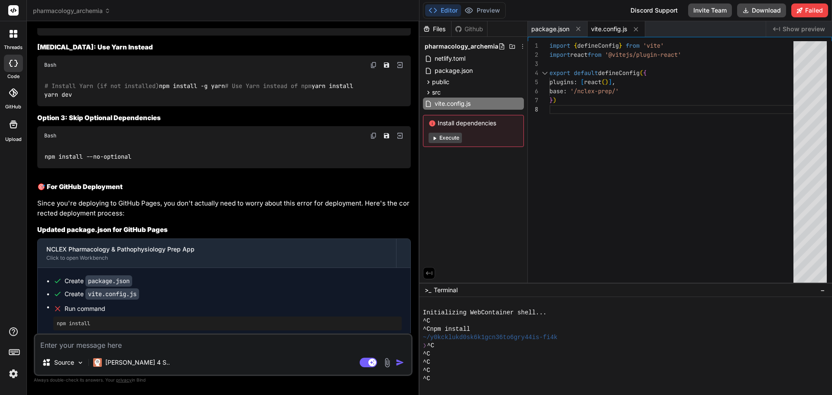
click at [193, 35] on div "# Delete node_modules and package-lock.json rmdir /s node_modules del package-l…" at bounding box center [223, 15] width 373 height 40
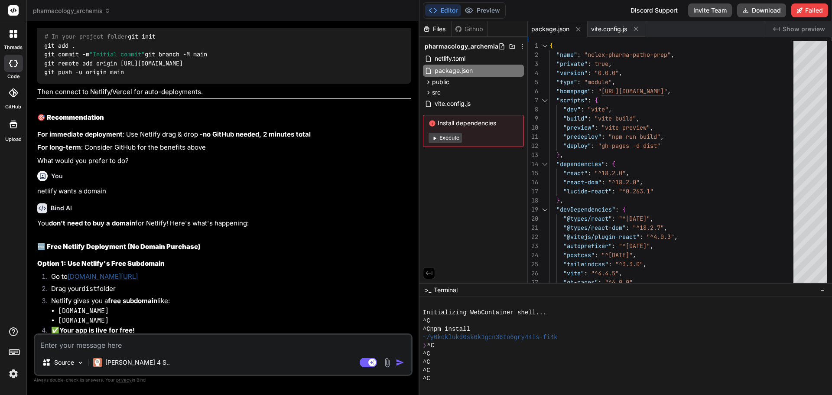
scroll to position [1797, 0]
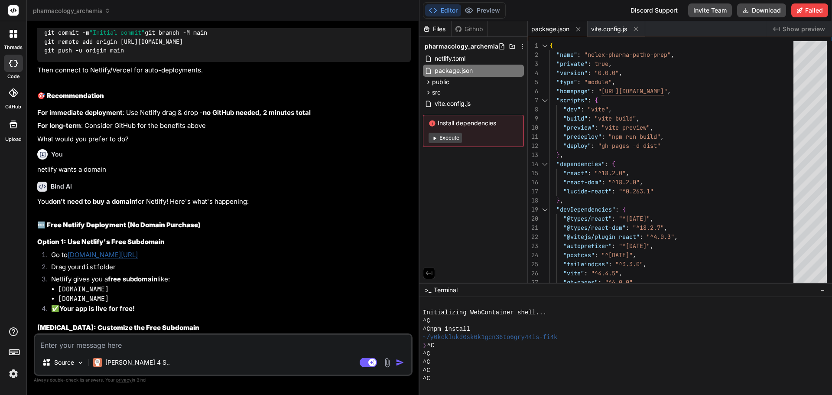
click at [98, 346] on textarea at bounding box center [223, 342] width 376 height 16
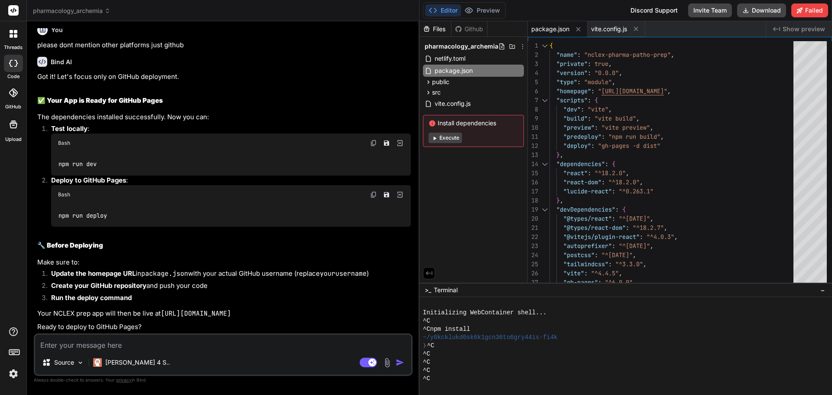
scroll to position [5525, 0]
click at [373, 146] on img at bounding box center [373, 142] width 7 height 7
click at [117, 345] on textarea at bounding box center [223, 342] width 376 height 16
paste textarea "npm error Missing script: "dev""
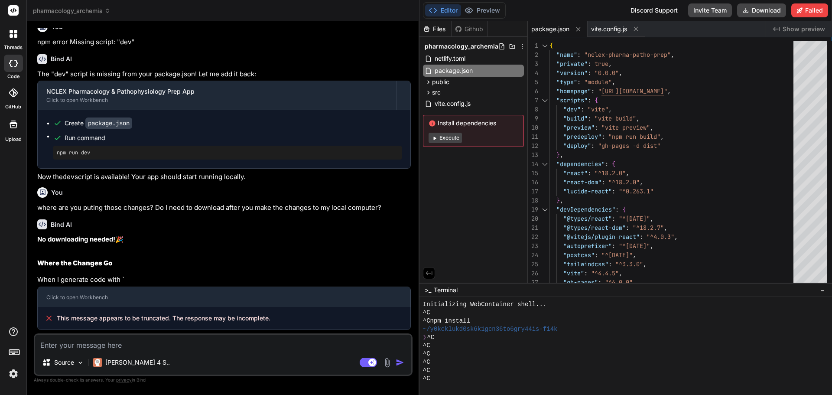
scroll to position [5846, 0]
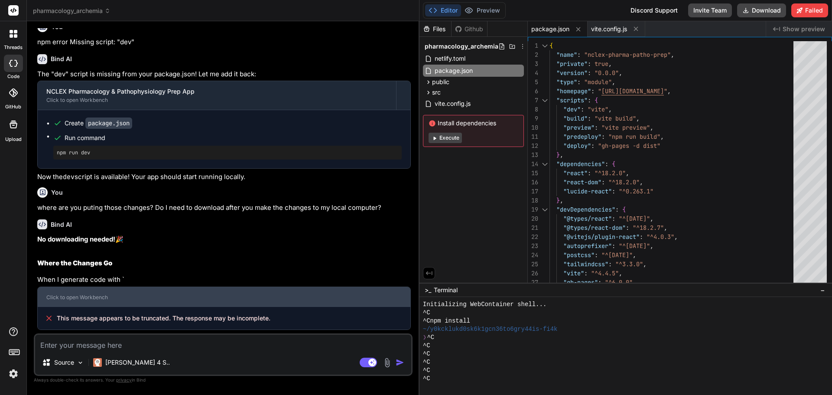
click at [119, 297] on div "Click to open Workbench" at bounding box center [223, 297] width 355 height 7
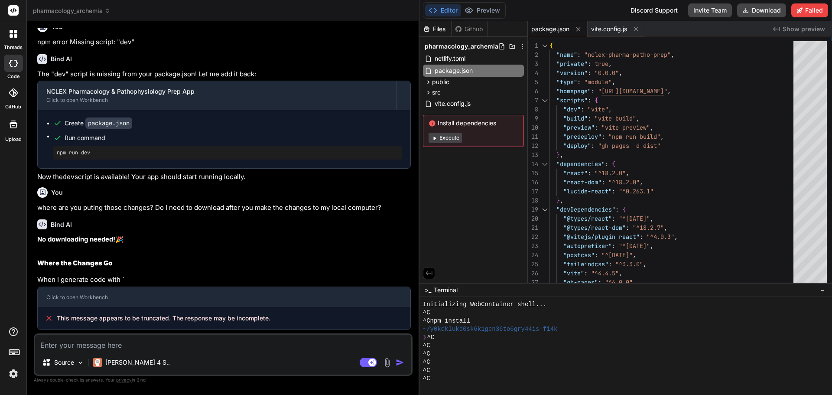
click at [310, 317] on div "This message appears to be truncated. The response may be incomplete." at bounding box center [224, 318] width 373 height 23
click at [129, 343] on textarea at bounding box center [223, 342] width 376 height 16
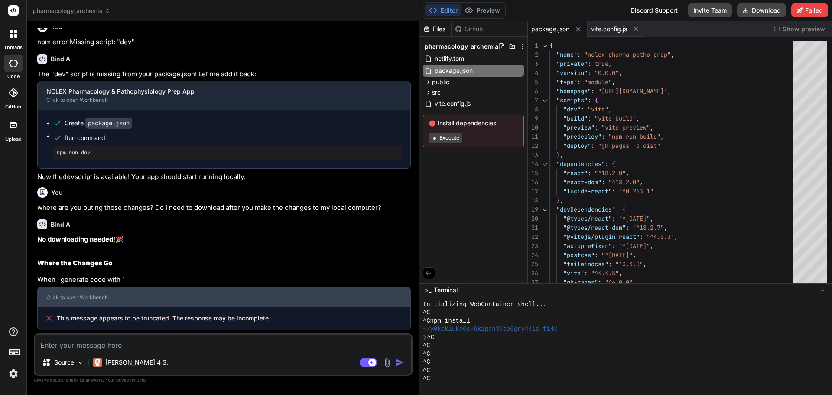
click at [86, 294] on div "Click to open Workbench" at bounding box center [223, 297] width 355 height 7
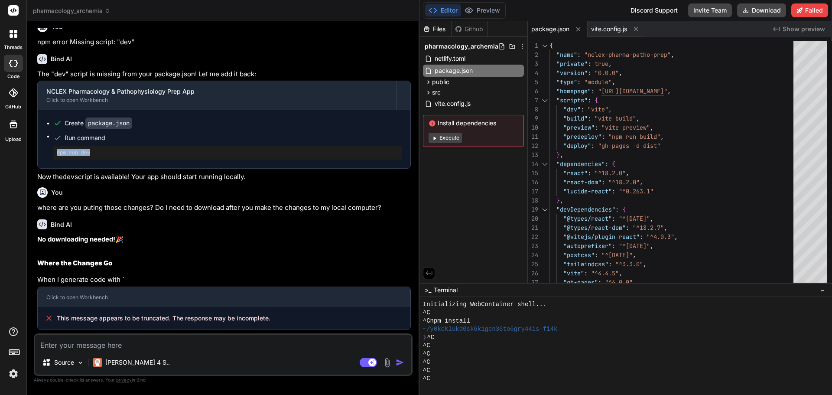
drag, startPoint x: 58, startPoint y: 151, endPoint x: 100, endPoint y: 152, distance: 42.0
click at [100, 152] on pre "npm run dev" at bounding box center [227, 152] width 341 height 7
copy pre "npm run dev"
click at [56, 346] on textarea at bounding box center [223, 342] width 376 height 16
paste textarea "npm error Missing script: "dev" npm error npm error To see a list of scripts, r…"
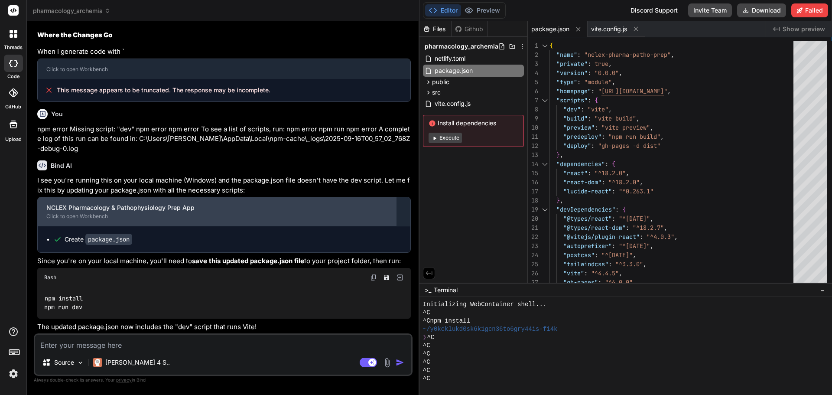
scroll to position [6074, 0]
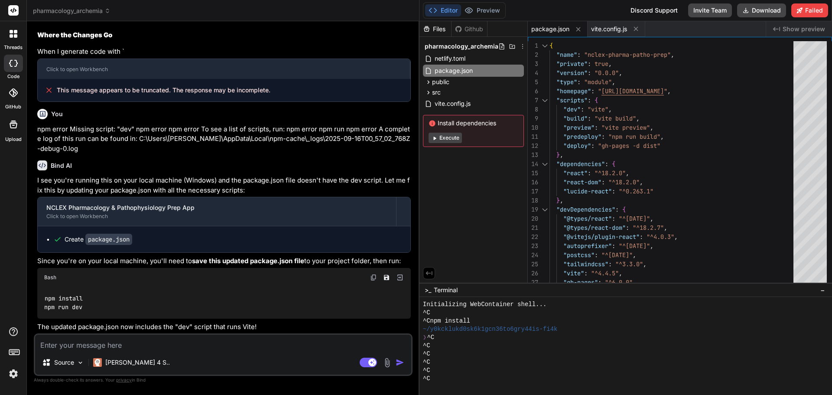
click at [372, 277] on img at bounding box center [373, 277] width 7 height 7
click at [758, 11] on button "Download" at bounding box center [761, 10] width 49 height 14
click at [214, 343] on textarea at bounding box center [223, 342] width 376 height 16
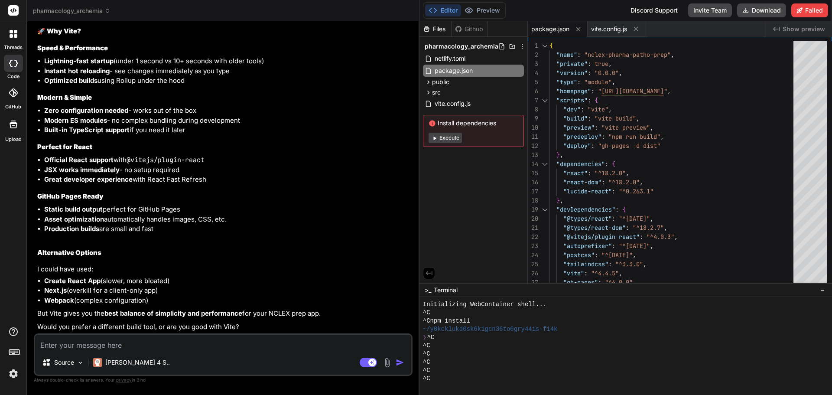
scroll to position [6455, 0]
click at [56, 343] on textarea at bounding box center [223, 342] width 376 height 16
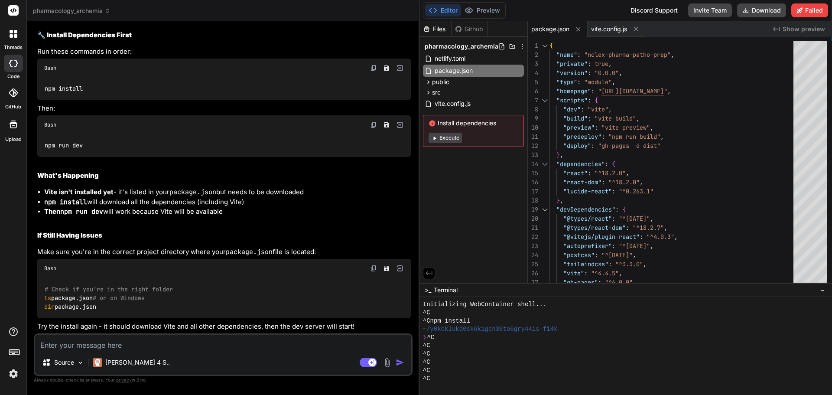
scroll to position [6761, 0]
drag, startPoint x: 45, startPoint y: 170, endPoint x: 89, endPoint y: 168, distance: 44.2
click at [89, 100] on div "npm install" at bounding box center [223, 89] width 373 height 23
copy code "npm install"
drag, startPoint x: 45, startPoint y: 224, endPoint x: 91, endPoint y: 224, distance: 45.0
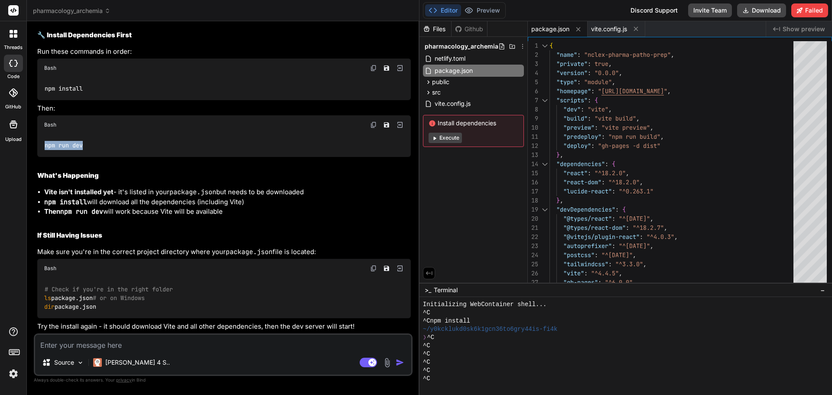
click at [91, 157] on div "npm run dev" at bounding box center [223, 145] width 373 height 23
click at [118, 343] on textarea at bounding box center [223, 342] width 376 height 16
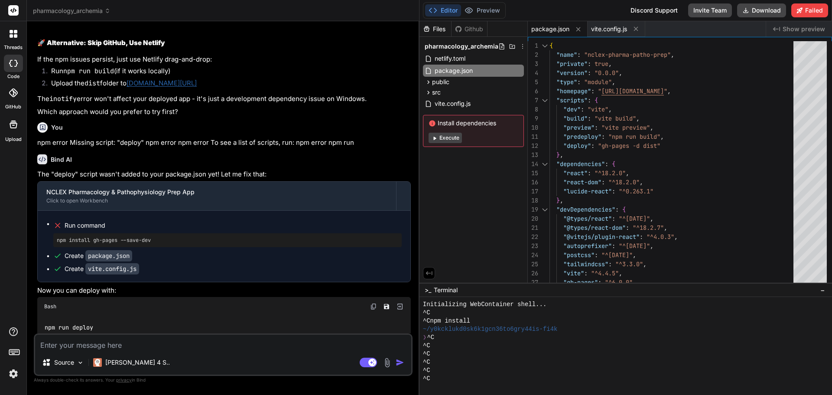
scroll to position [3822, 0]
